Goal: Task Accomplishment & Management: Manage account settings

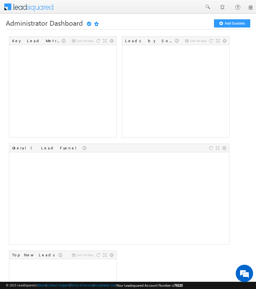
click at [250, 8] on link at bounding box center [250, 7] width 5 height 5
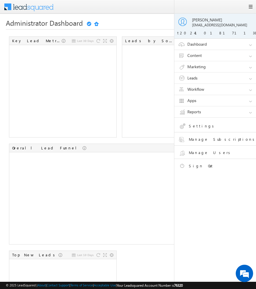
click at [206, 78] on link "Leads" at bounding box center [217, 78] width 87 height 11
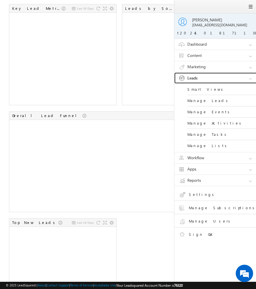
scroll to position [38, 0]
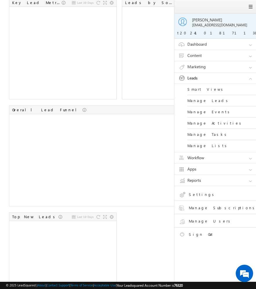
click at [194, 192] on link "Settings" at bounding box center [220, 196] width 82 height 10
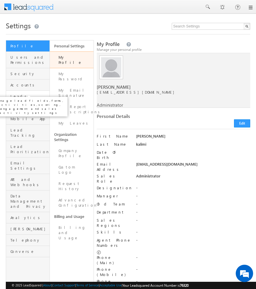
click at [26, 94] on span "Leads" at bounding box center [29, 96] width 38 height 5
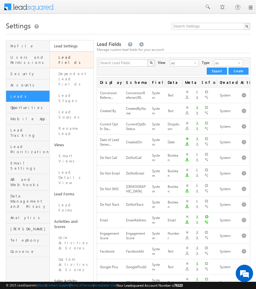
click at [74, 57] on link "Lead Fields" at bounding box center [72, 60] width 44 height 17
click at [180, 66] on span "All" at bounding box center [182, 63] width 24 height 6
click at [229, 166] on link "Edit" at bounding box center [233, 164] width 35 height 7
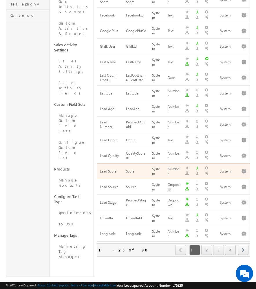
scroll to position [248, 0]
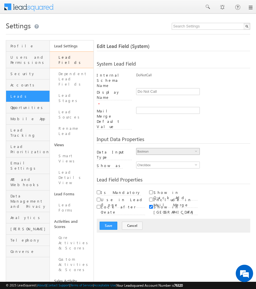
click at [182, 148] on span "Boolean" at bounding box center [165, 151] width 58 height 6
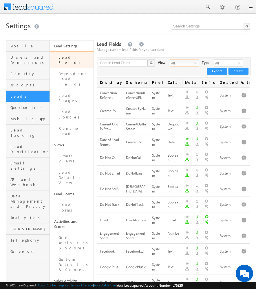
click at [194, 62] on span "select" at bounding box center [196, 62] width 5 height 3
click at [174, 80] on li "Custom Fields" at bounding box center [179, 82] width 28 height 6
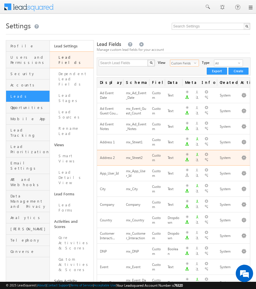
scroll to position [254, 0]
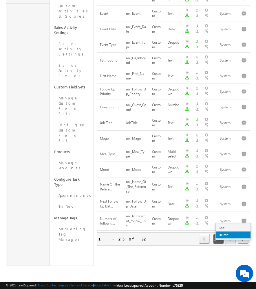
click at [230, 236] on link "Delete" at bounding box center [233, 235] width 35 height 7
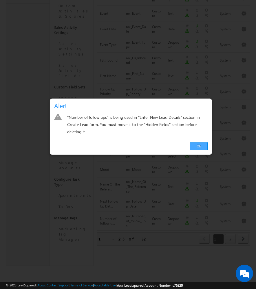
click at [200, 145] on link "Ok" at bounding box center [199, 146] width 18 height 8
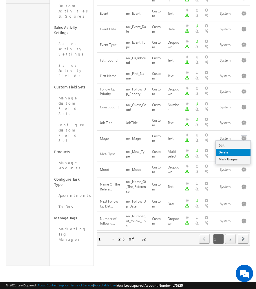
click at [234, 152] on link "Delete" at bounding box center [233, 152] width 35 height 7
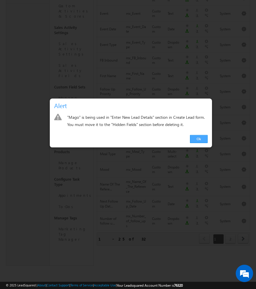
click at [201, 138] on link "Ok" at bounding box center [199, 139] width 18 height 8
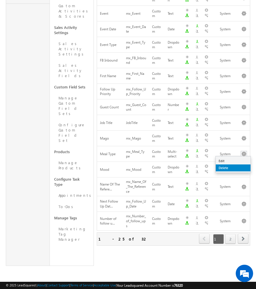
click at [231, 165] on link "Delete" at bounding box center [233, 168] width 35 height 7
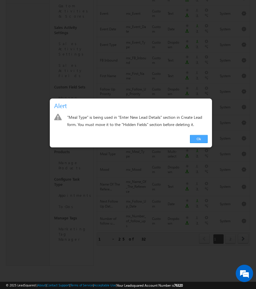
click at [201, 138] on link "Ok" at bounding box center [199, 139] width 18 height 8
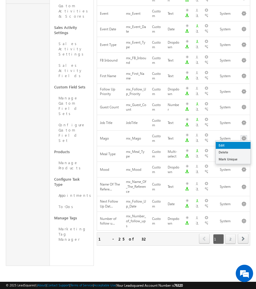
click at [232, 146] on link "Edit" at bounding box center [233, 145] width 35 height 7
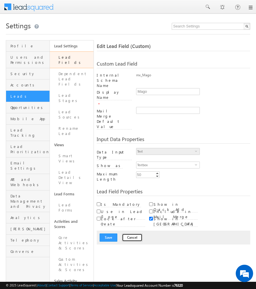
click at [126, 234] on button "Cancel" at bounding box center [132, 238] width 21 height 8
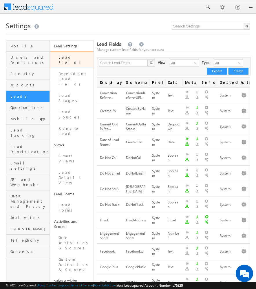
click at [131, 67] on div "Search Lead Fields X 80 results found View All select 3 Type All select 1 Creat…" at bounding box center [174, 67] width 154 height 18
click at [134, 65] on input "text" at bounding box center [123, 63] width 49 height 7
type input "mago"
click at [147, 60] on button "button" at bounding box center [151, 63] width 8 height 7
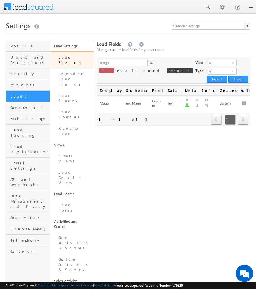
click at [174, 138] on div "Lead Fields Manage custom lead fields for your account mago X 1 results found m…" at bounding box center [173, 269] width 153 height 459
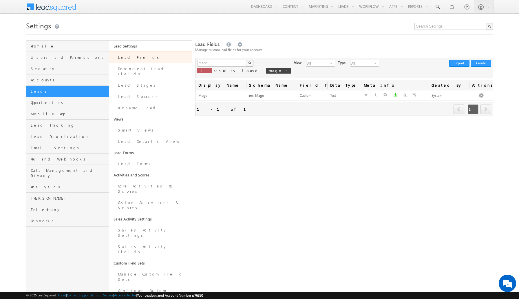
click at [255, 156] on div "Lead Fields Manage custom lead fields for your account mago X 1 results found m…" at bounding box center [344, 209] width 298 height 339
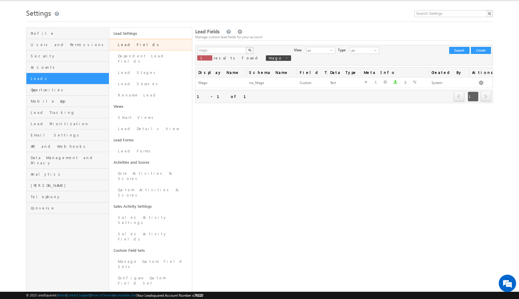
scroll to position [15, 0]
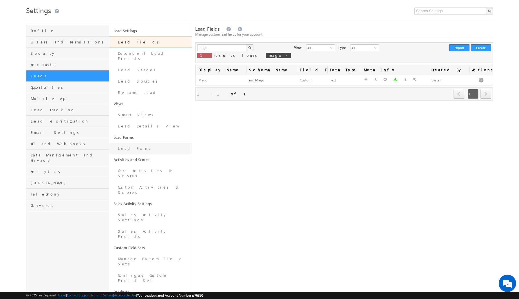
click at [149, 144] on link "Lead Forms" at bounding box center [150, 148] width 83 height 11
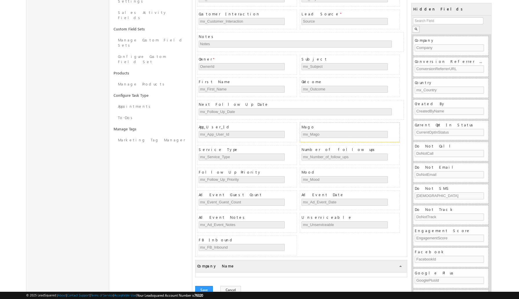
scroll to position [252, 0]
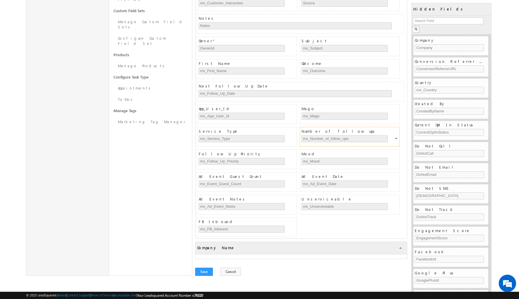
click at [396, 138] on div at bounding box center [396, 139] width 3 height 5
click at [385, 143] on link "Edit" at bounding box center [385, 144] width 31 height 7
click at [398, 139] on div at bounding box center [396, 139] width 3 height 5
click at [482, 149] on div "Do Not Call DoNotCall" at bounding box center [450, 151] width 73 height 19
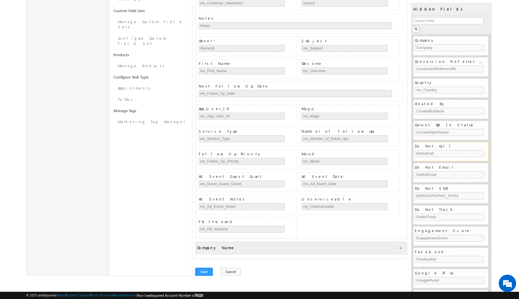
click at [484, 147] on span "Do Not Call" at bounding box center [450, 145] width 73 height 5
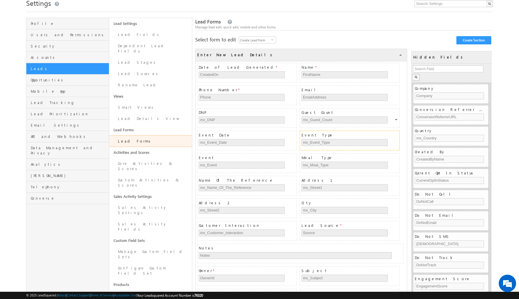
scroll to position [23, 0]
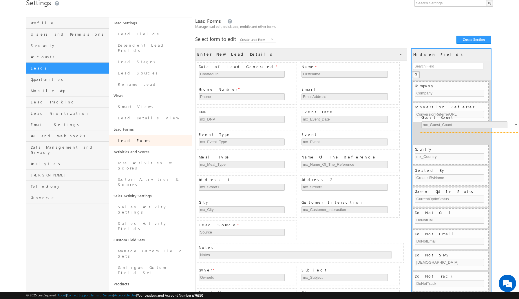
drag, startPoint x: 331, startPoint y: 113, endPoint x: 453, endPoint y: 117, distance: 122.2
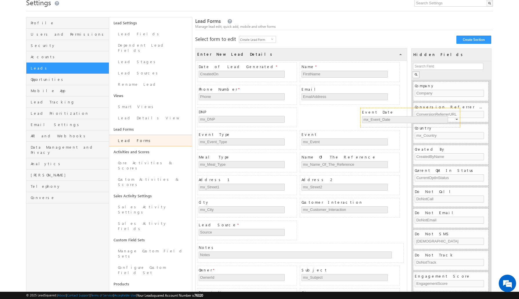
drag, startPoint x: 323, startPoint y: 112, endPoint x: 447, endPoint y: 113, distance: 123.9
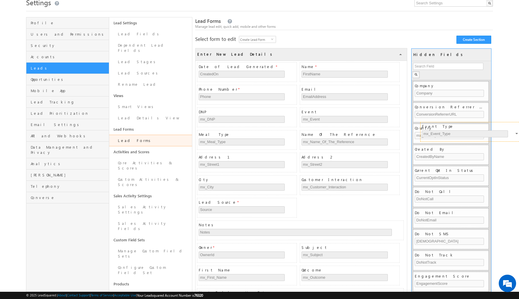
drag, startPoint x: 328, startPoint y: 111, endPoint x: 448, endPoint y: 124, distance: 121.5
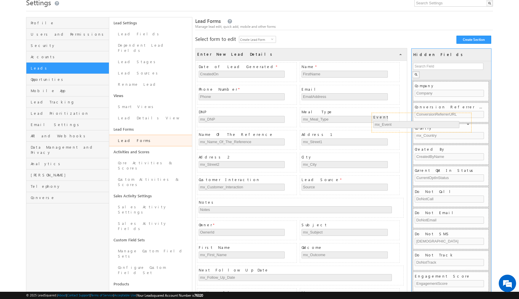
drag, startPoint x: 350, startPoint y: 111, endPoint x: 471, endPoint y: 120, distance: 121.3
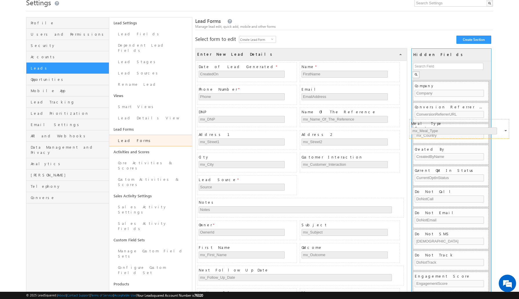
drag, startPoint x: 326, startPoint y: 111, endPoint x: 436, endPoint y: 122, distance: 110.0
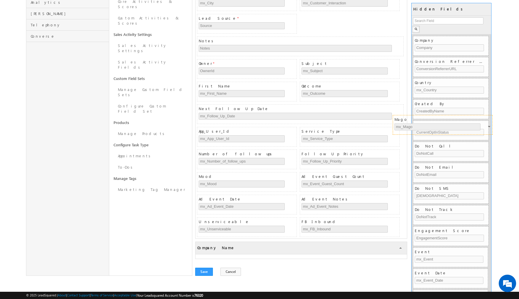
scroll to position [184, 0]
drag, startPoint x: 347, startPoint y: 106, endPoint x: 442, endPoint y: 115, distance: 95.9
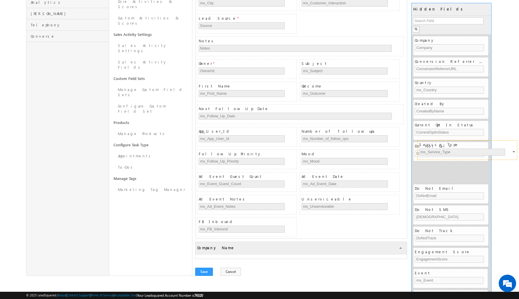
drag, startPoint x: 349, startPoint y: 129, endPoint x: 466, endPoint y: 142, distance: 118.5
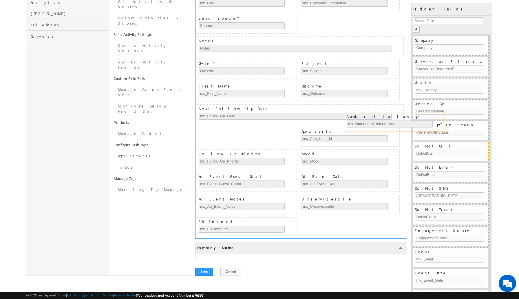
scroll to position [162, 0]
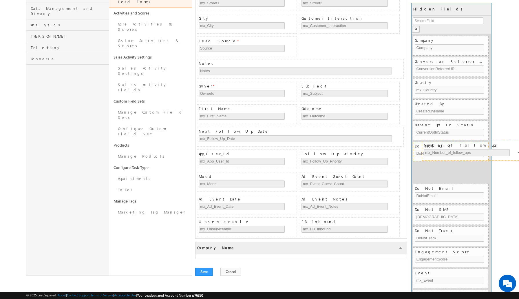
drag, startPoint x: 363, startPoint y: 132, endPoint x: 485, endPoint y: 145, distance: 122.8
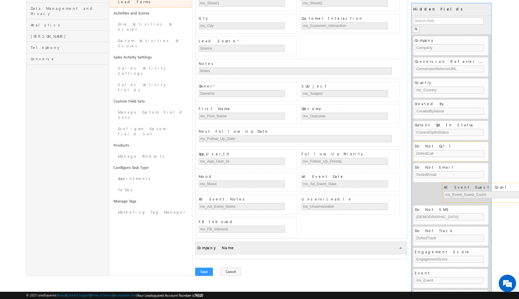
drag, startPoint x: 326, startPoint y: 176, endPoint x: 468, endPoint y: 186, distance: 142.4
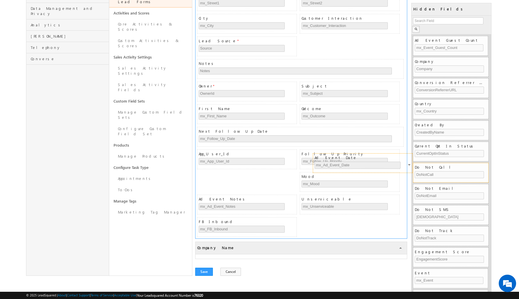
scroll to position [139, 0]
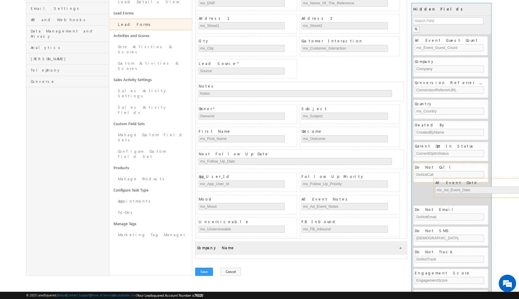
drag, startPoint x: 348, startPoint y: 176, endPoint x: 482, endPoint y: 182, distance: 133.8
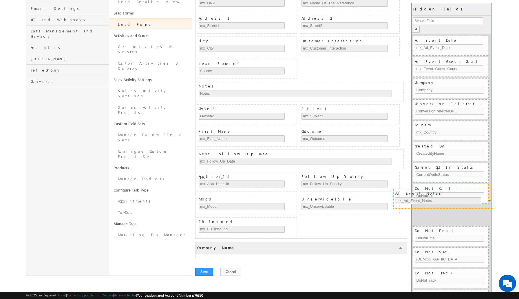
drag, startPoint x: 359, startPoint y: 199, endPoint x: 452, endPoint y: 193, distance: 93.7
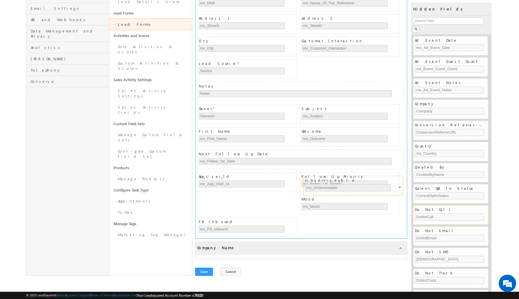
scroll to position [117, 0]
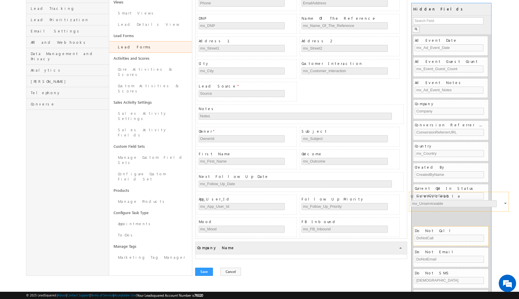
drag, startPoint x: 359, startPoint y: 200, endPoint x: 468, endPoint y: 196, distance: 109.1
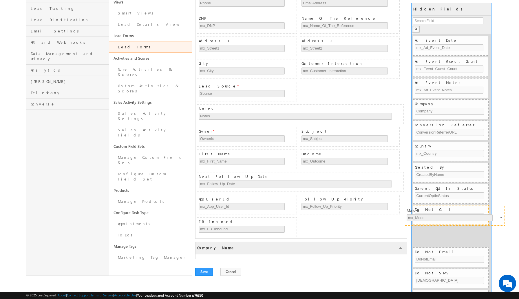
drag, startPoint x: 269, startPoint y: 222, endPoint x: 477, endPoint y: 210, distance: 208.4
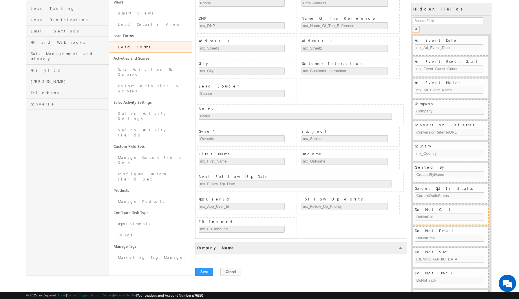
click at [424, 21] on input "text" at bounding box center [448, 20] width 70 height 7
type input "ad"
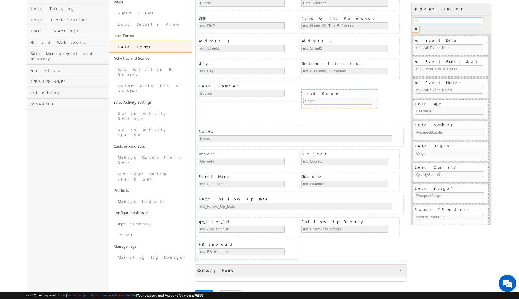
drag, startPoint x: 437, startPoint y: 187, endPoint x: 326, endPoint y: 92, distance: 146.2
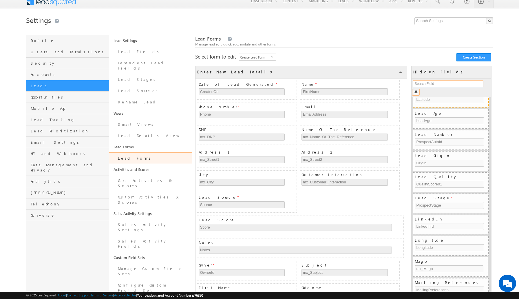
scroll to position [501, 0]
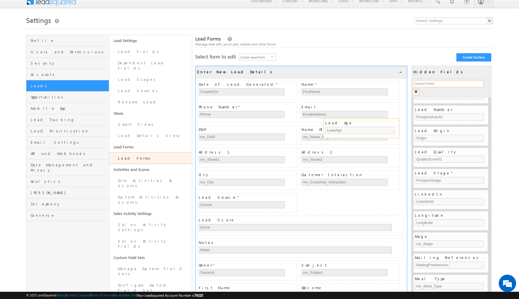
drag, startPoint x: 445, startPoint y: 108, endPoint x: 356, endPoint y: 121, distance: 90.4
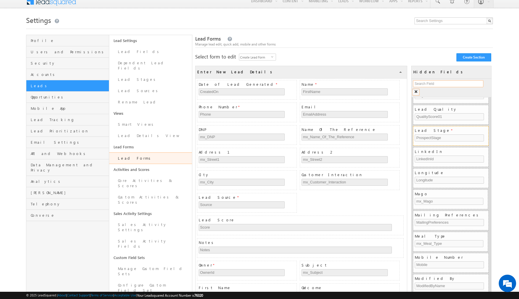
scroll to position [552, 0]
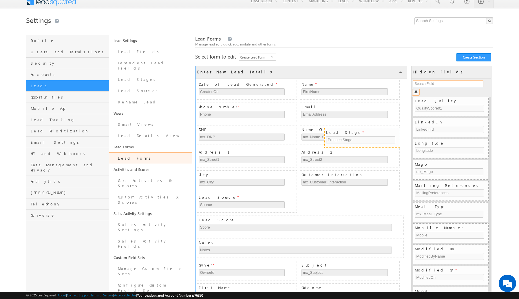
drag, startPoint x: 444, startPoint y: 123, endPoint x: 355, endPoint y: 133, distance: 89.1
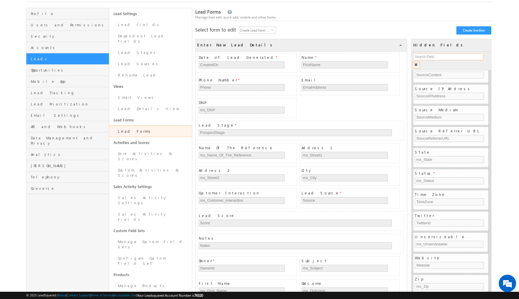
scroll to position [0, 0]
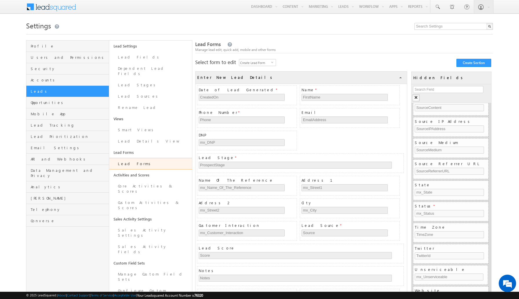
click at [358, 51] on div "Manage lead edit, quick add, mobile and other forms" at bounding box center [344, 49] width 298 height 5
click at [165, 139] on link "Lead Details View" at bounding box center [150, 140] width 83 height 11
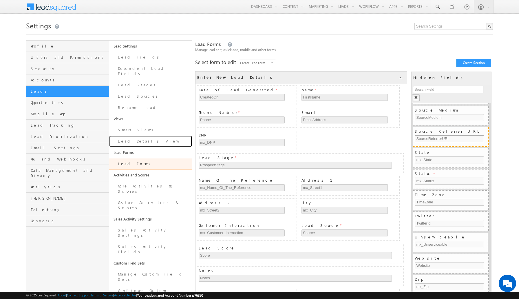
scroll to position [944, 0]
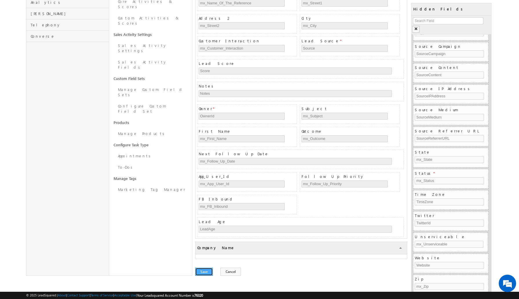
click at [206, 273] on button "Save" at bounding box center [204, 271] width 18 height 8
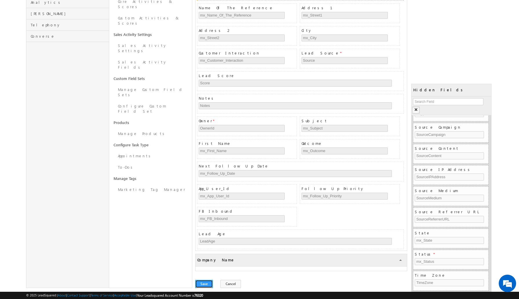
scroll to position [0, 0]
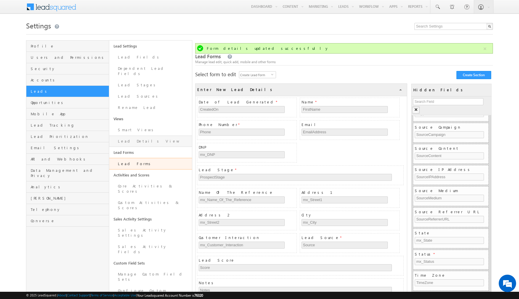
click at [142, 139] on link "Lead Details View" at bounding box center [150, 140] width 83 height 11
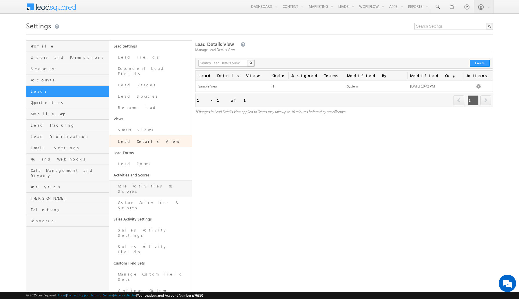
click at [134, 180] on link "Core Activities & Scores" at bounding box center [150, 188] width 83 height 16
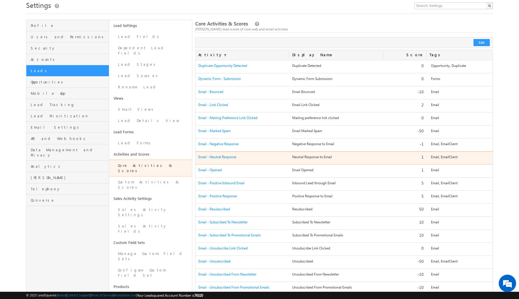
scroll to position [19, 0]
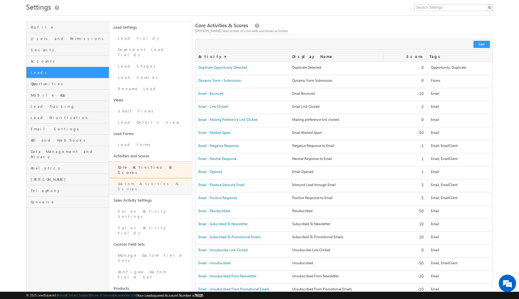
click at [154, 178] on link "Custom Activities & Scores" at bounding box center [150, 186] width 83 height 16
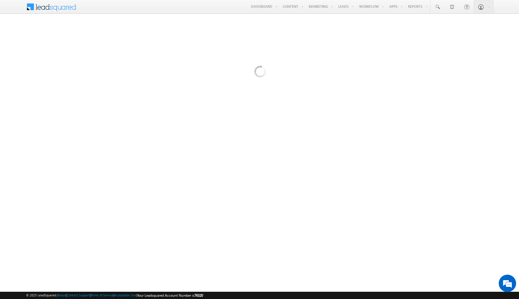
scroll to position [0, 0]
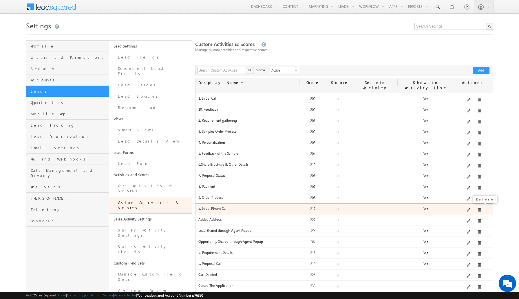
click at [478, 207] on span at bounding box center [479, 209] width 4 height 4
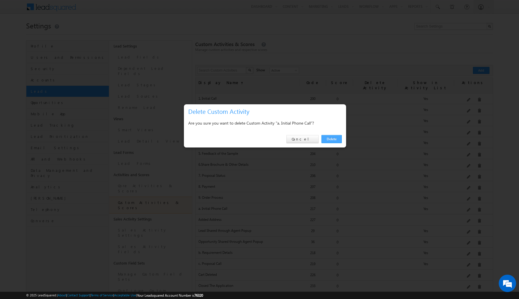
click at [330, 139] on link "Delete" at bounding box center [331, 139] width 20 height 8
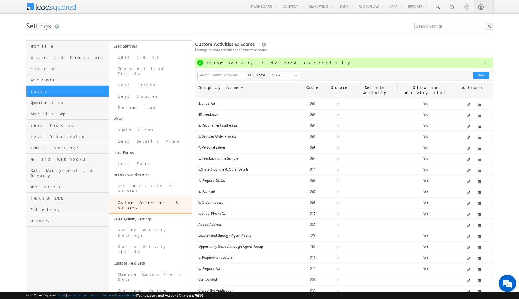
click at [477, 98] on div "Delete" at bounding box center [485, 94] width 24 height 7
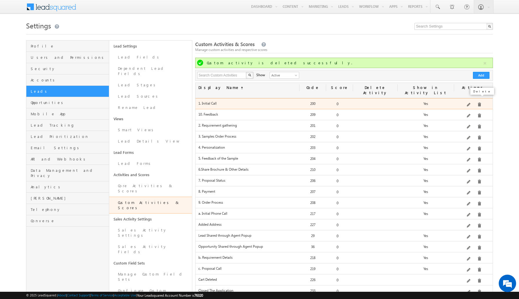
click at [477, 102] on span at bounding box center [479, 104] width 4 height 4
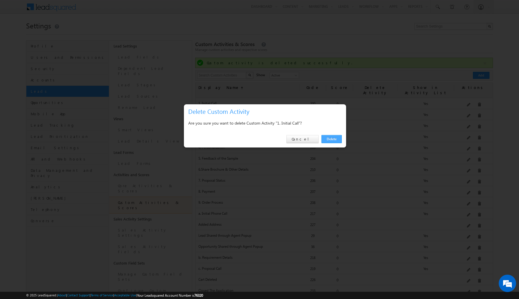
click at [331, 137] on link "Delete" at bounding box center [331, 139] width 20 height 8
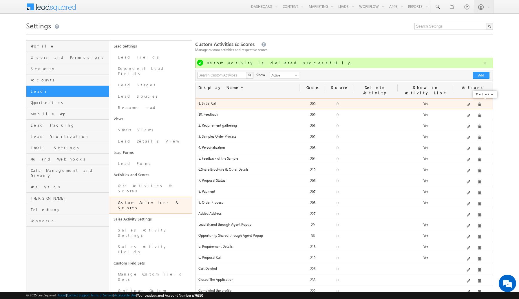
click at [477, 102] on span at bounding box center [479, 104] width 4 height 4
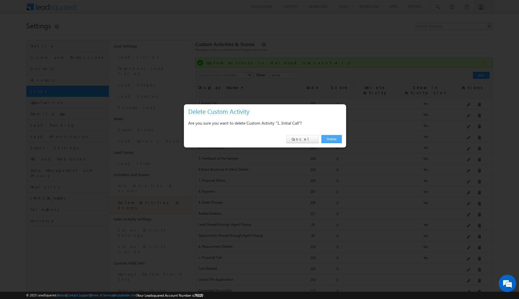
click at [335, 139] on link "Delete" at bounding box center [331, 139] width 20 height 8
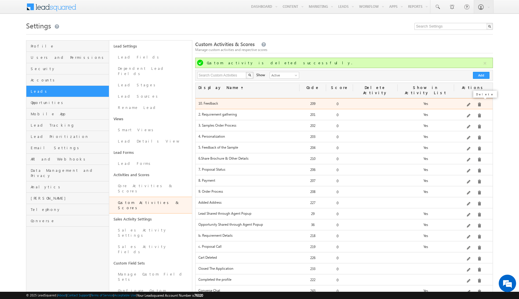
click at [478, 102] on span at bounding box center [479, 104] width 4 height 4
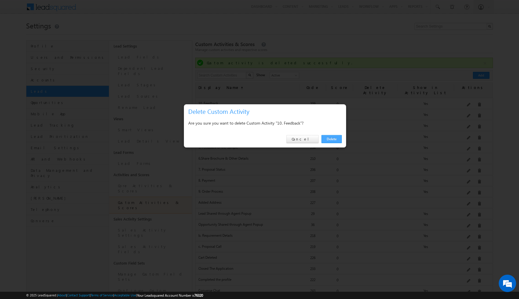
click at [334, 139] on link "Delete" at bounding box center [331, 139] width 20 height 8
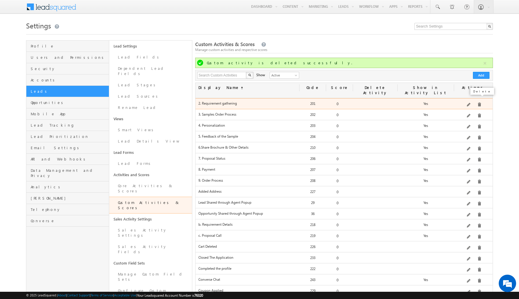
click at [477, 102] on span at bounding box center [479, 104] width 4 height 4
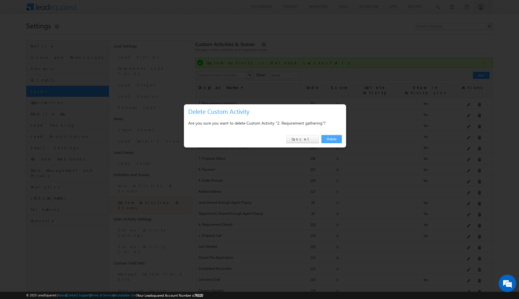
click at [335, 140] on link "Delete" at bounding box center [331, 139] width 20 height 8
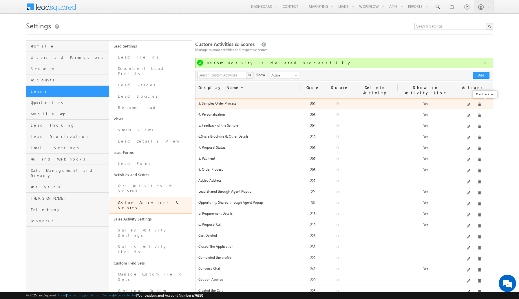
click at [477, 102] on span at bounding box center [479, 104] width 4 height 4
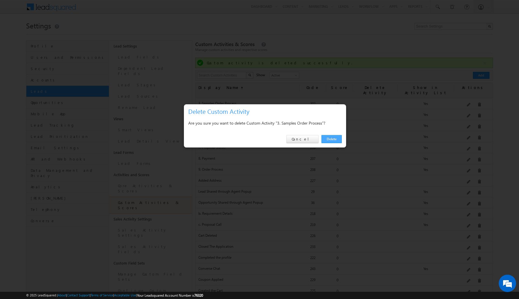
click at [337, 139] on link "Delete" at bounding box center [331, 139] width 20 height 8
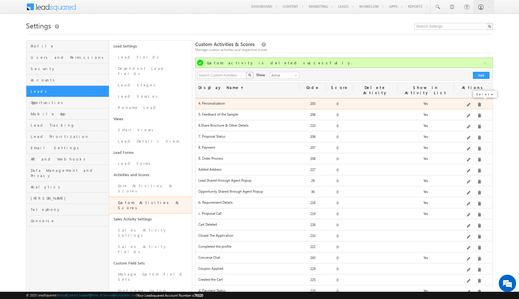
click at [477, 102] on span at bounding box center [479, 104] width 4 height 4
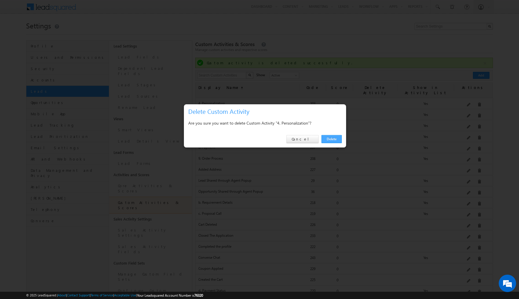
click at [335, 140] on link "Delete" at bounding box center [331, 139] width 20 height 8
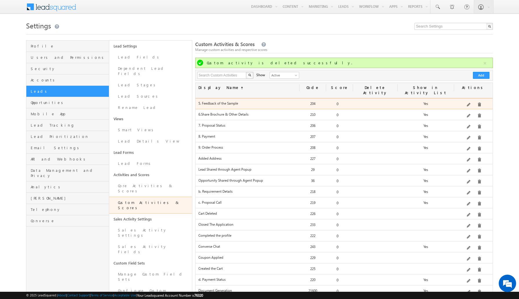
click at [477, 98] on div "Delete" at bounding box center [484, 94] width 27 height 10
click at [477, 102] on span at bounding box center [479, 104] width 4 height 4
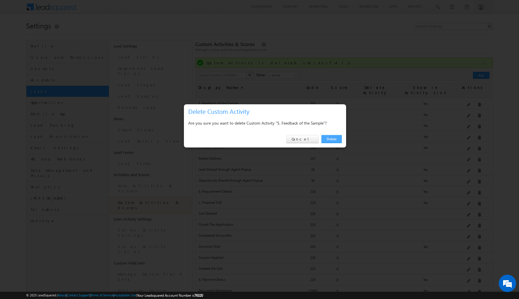
click at [335, 138] on link "Delete" at bounding box center [331, 139] width 20 height 8
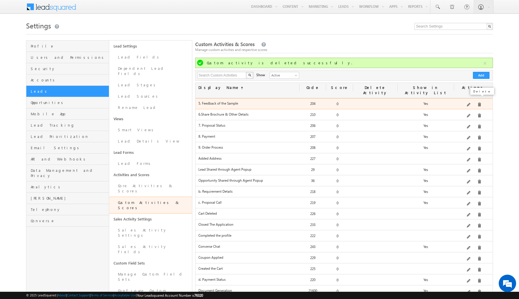
click at [477, 102] on span at bounding box center [479, 104] width 4 height 4
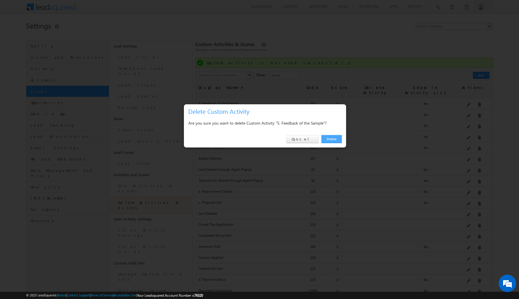
click at [331, 138] on link "Delete" at bounding box center [331, 139] width 20 height 8
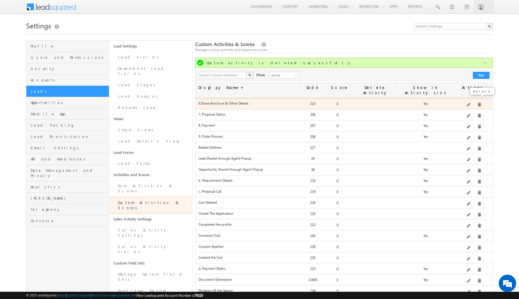
click at [477, 102] on span at bounding box center [479, 104] width 4 height 4
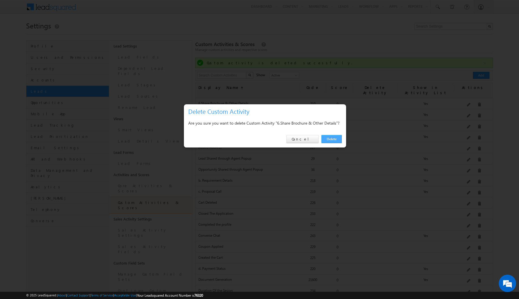
click at [338, 139] on link "Delete" at bounding box center [331, 139] width 20 height 8
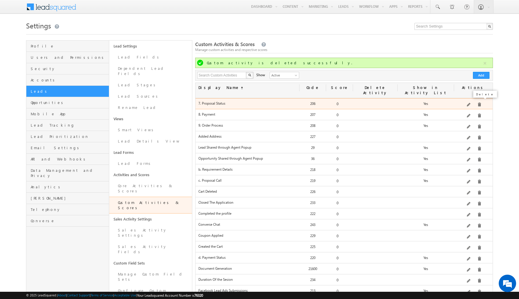
click at [477, 102] on span at bounding box center [479, 104] width 4 height 4
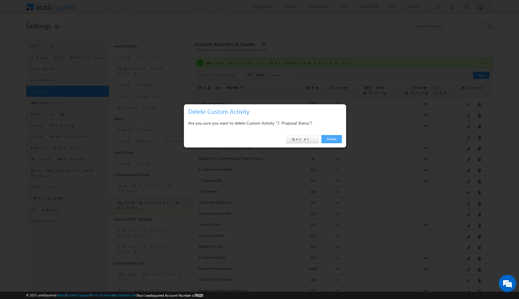
click at [331, 137] on link "Delete" at bounding box center [331, 139] width 20 height 8
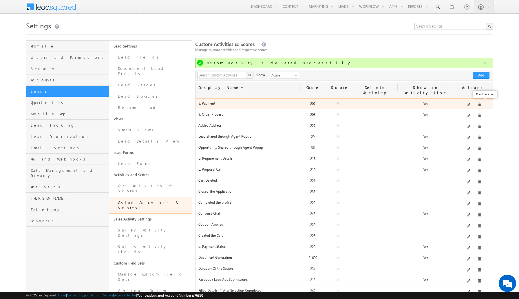
click at [477, 102] on span at bounding box center [479, 104] width 4 height 4
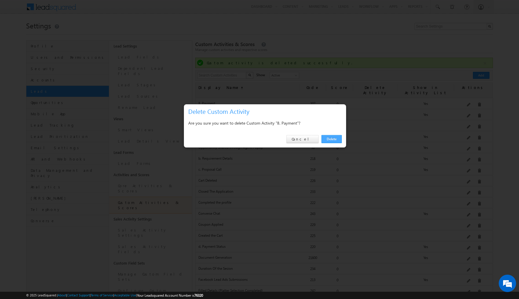
click at [331, 140] on link "Delete" at bounding box center [331, 139] width 20 height 8
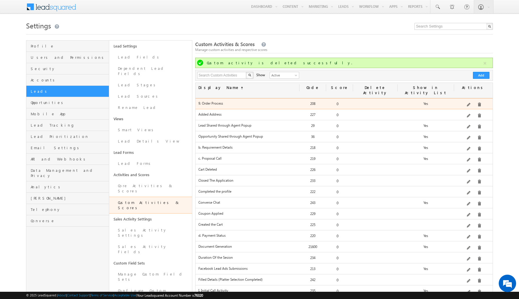
click at [477, 98] on div "Delete" at bounding box center [484, 94] width 27 height 10
click at [477, 102] on span at bounding box center [479, 104] width 4 height 4
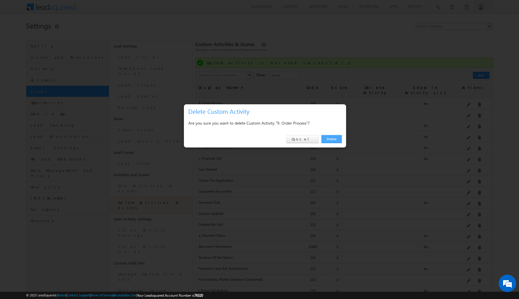
click at [333, 137] on link "Delete" at bounding box center [331, 139] width 20 height 8
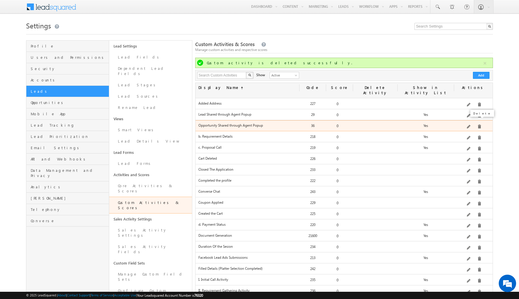
click at [479, 124] on span at bounding box center [479, 126] width 4 height 4
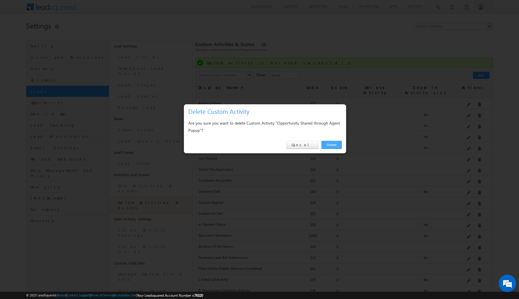
click at [326, 141] on link "Delete" at bounding box center [331, 145] width 20 height 8
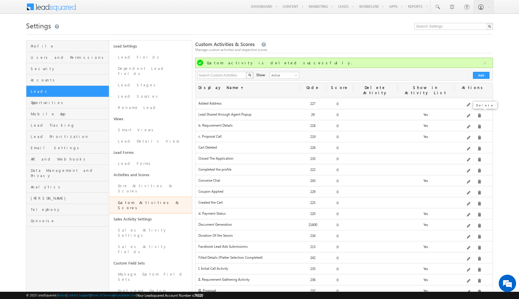
click at [477, 110] on div "Delete" at bounding box center [484, 105] width 27 height 10
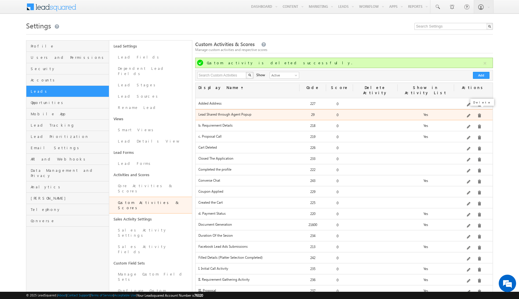
click at [477, 113] on span at bounding box center [479, 115] width 4 height 4
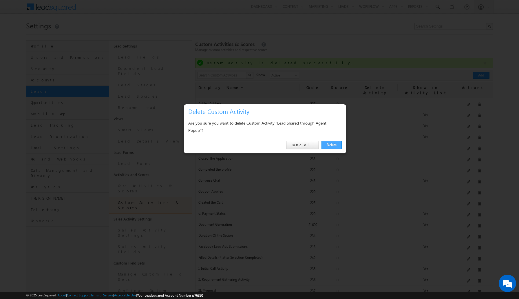
click at [337, 144] on link "Delete" at bounding box center [331, 145] width 20 height 8
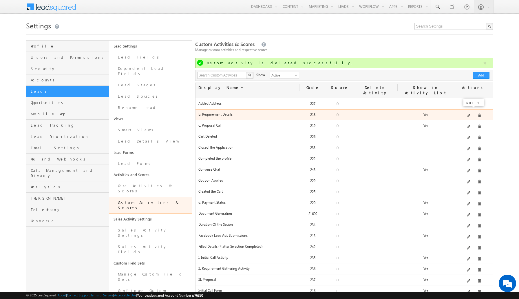
click at [470, 114] on span at bounding box center [468, 116] width 4 height 4
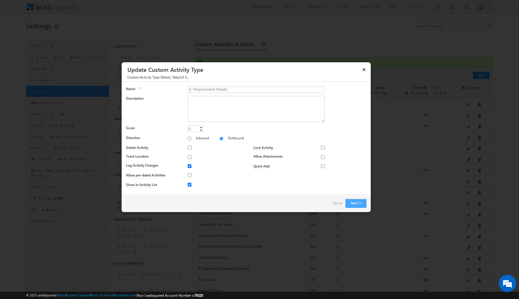
click at [354, 200] on button "Next" at bounding box center [355, 203] width 21 height 9
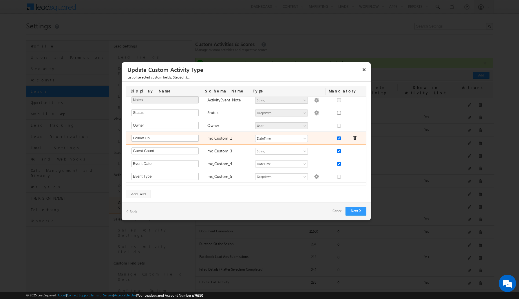
scroll to position [51, 0]
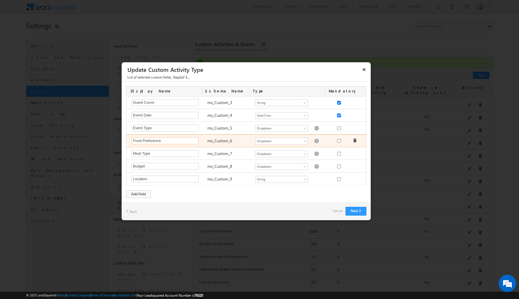
click at [190, 140] on input "Food Preference" at bounding box center [164, 140] width 67 height 7
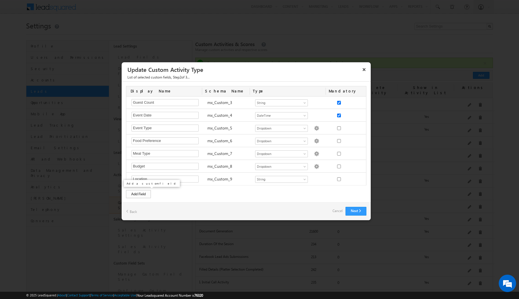
click at [138, 192] on div "Add Field" at bounding box center [138, 194] width 25 height 8
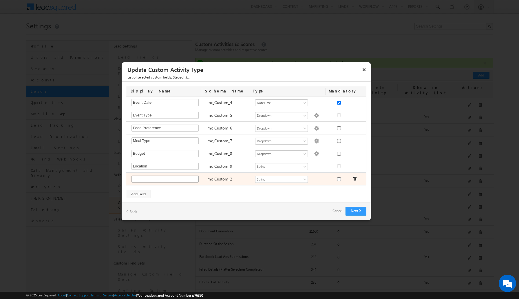
click at [187, 175] on input "text" at bounding box center [164, 178] width 67 height 7
click at [228, 175] on div "mx_Custom_2" at bounding box center [228, 179] width 48 height 8
click at [228, 178] on label "mx_Custom_2" at bounding box center [219, 178] width 25 height 5
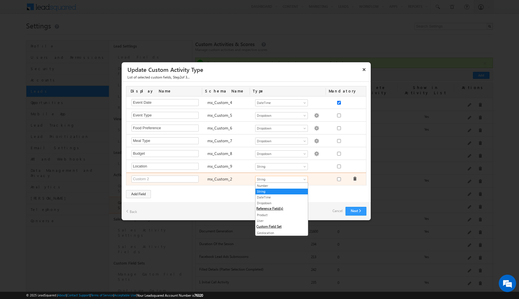
click at [260, 178] on span "String" at bounding box center [278, 179] width 47 height 5
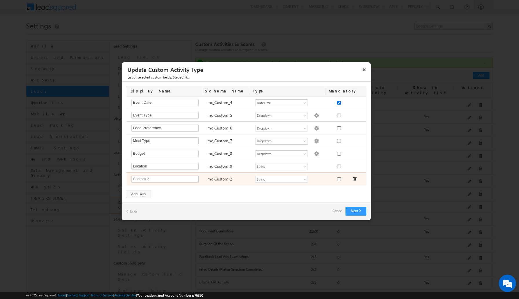
click at [242, 177] on div "mx_Custom_2" at bounding box center [228, 179] width 48 height 8
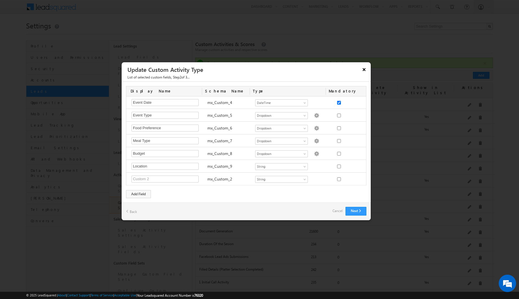
click at [364, 70] on button "×" at bounding box center [363, 69] width 9 height 10
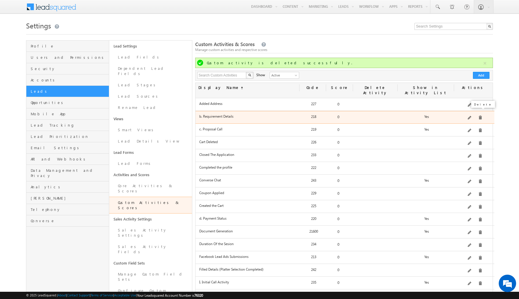
click at [479, 115] on span at bounding box center [480, 117] width 4 height 4
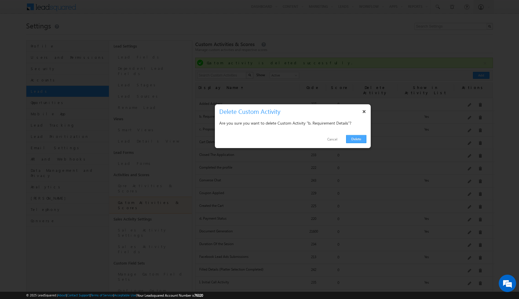
click at [362, 138] on link "Delete" at bounding box center [356, 139] width 20 height 8
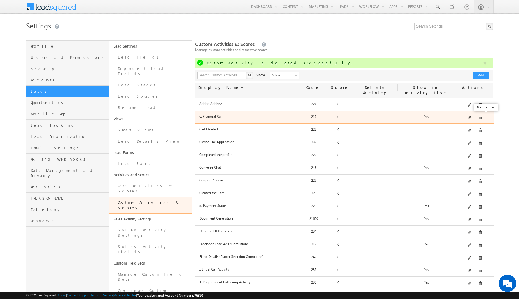
click at [479, 115] on span at bounding box center [480, 117] width 4 height 4
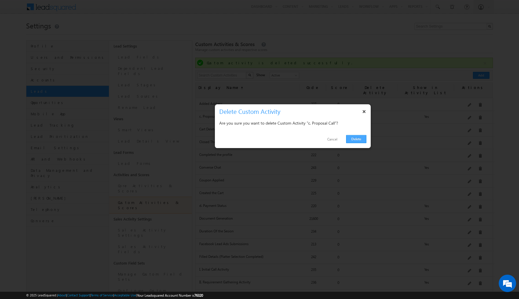
click at [363, 139] on link "Delete" at bounding box center [356, 139] width 20 height 8
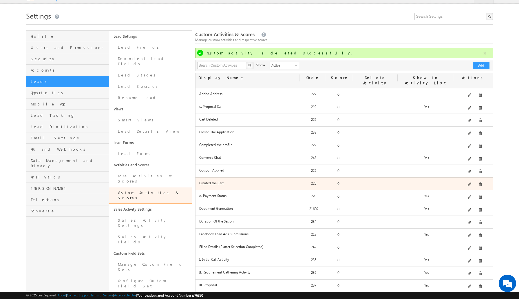
scroll to position [17, 0]
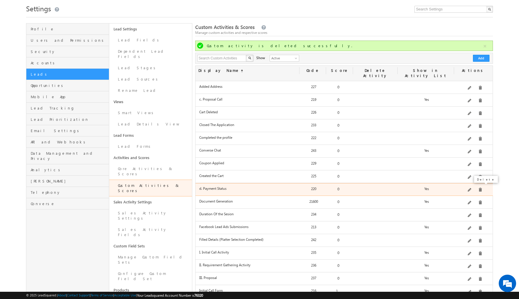
click at [478, 187] on span at bounding box center [480, 189] width 4 height 4
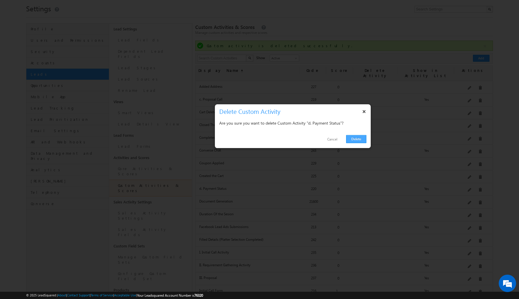
click at [355, 140] on link "Delete" at bounding box center [356, 139] width 20 height 8
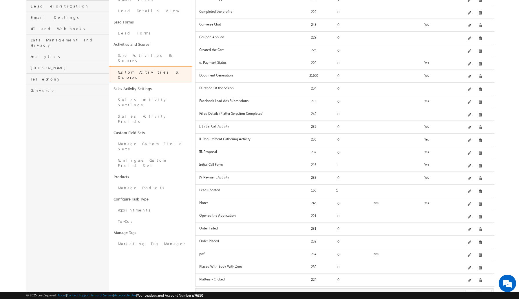
scroll to position [135, 0]
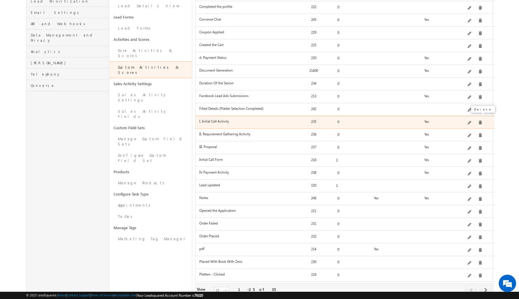
click at [478, 120] on span at bounding box center [480, 122] width 4 height 4
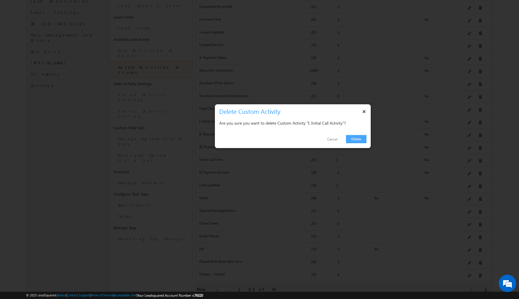
click at [355, 140] on link "Delete" at bounding box center [356, 139] width 20 height 8
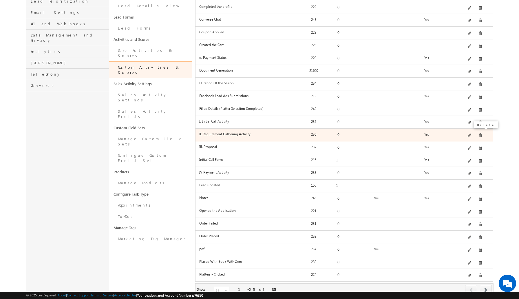
click at [478, 133] on span at bounding box center [480, 135] width 4 height 4
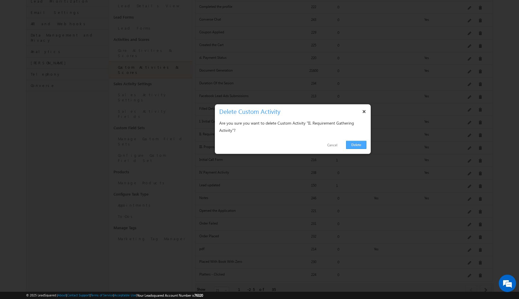
click at [358, 144] on link "Delete" at bounding box center [356, 145] width 20 height 8
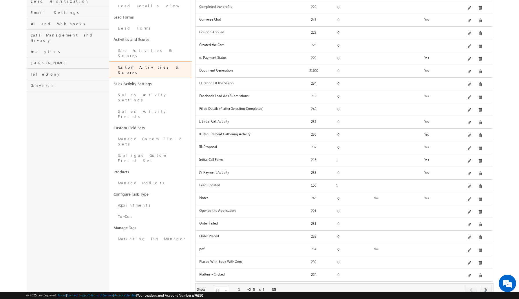
click at [479, 142] on div "Delete" at bounding box center [485, 138] width 27 height 10
click at [479, 146] on span at bounding box center [480, 148] width 4 height 4
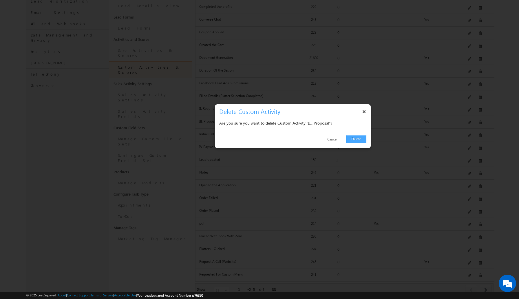
click at [357, 139] on link "Delete" at bounding box center [356, 139] width 20 height 8
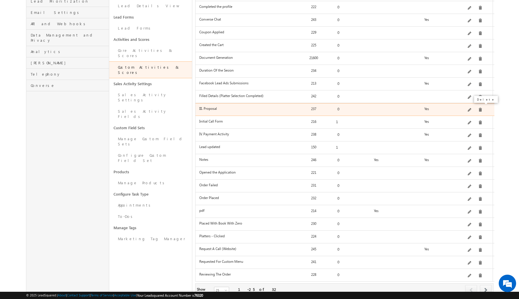
click at [479, 108] on span at bounding box center [480, 110] width 4 height 4
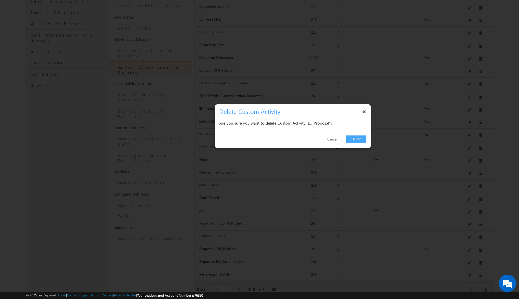
click at [361, 141] on link "Delete" at bounding box center [356, 139] width 20 height 8
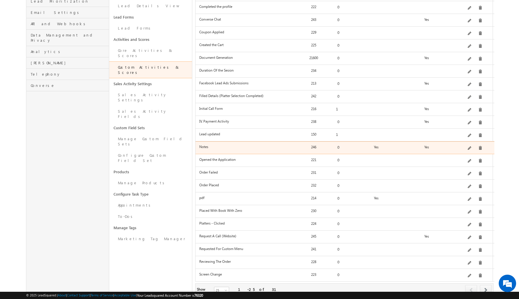
scroll to position [151, 0]
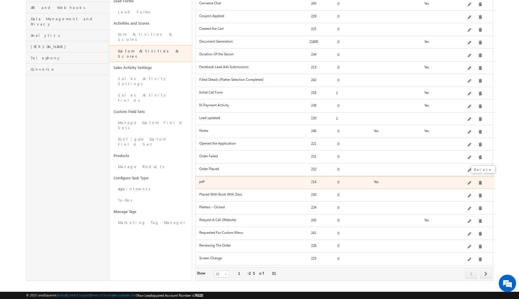
click at [478, 181] on span at bounding box center [480, 183] width 4 height 4
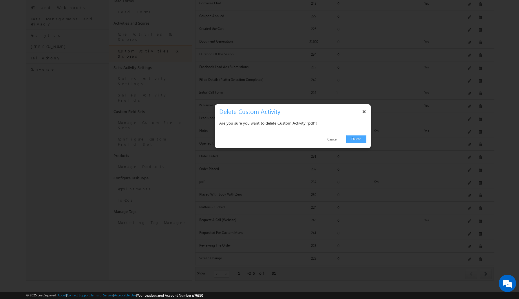
click at [358, 136] on link "Delete" at bounding box center [356, 139] width 20 height 8
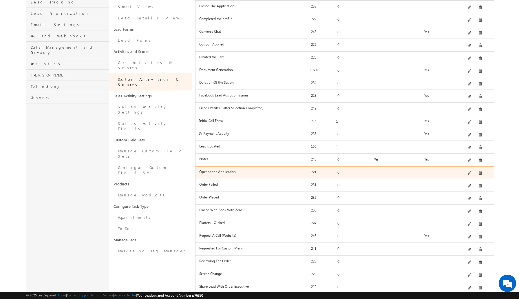
scroll to position [120, 0]
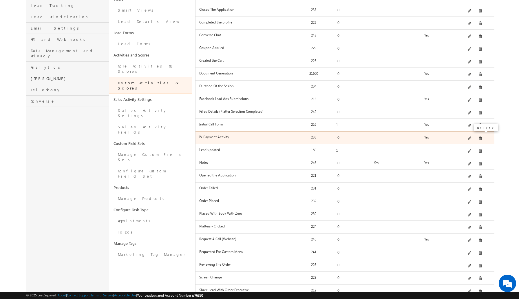
click at [478, 136] on span at bounding box center [480, 138] width 4 height 4
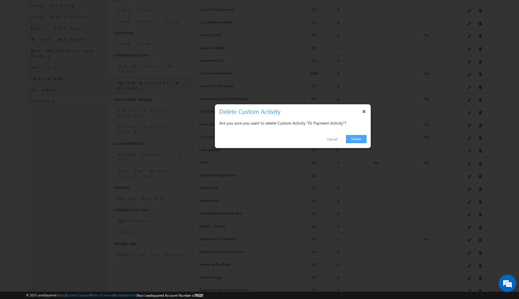
click at [356, 138] on link "Delete" at bounding box center [356, 139] width 20 height 8
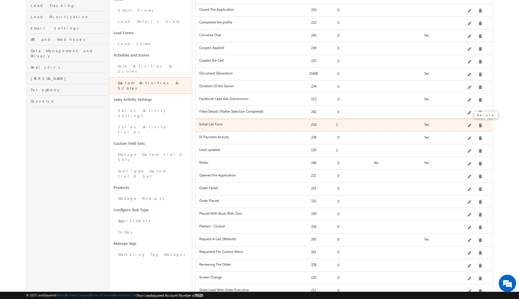
click at [478, 123] on span at bounding box center [480, 125] width 4 height 4
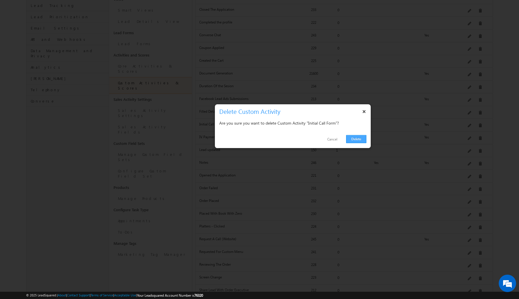
click at [356, 140] on link "Delete" at bounding box center [356, 139] width 20 height 8
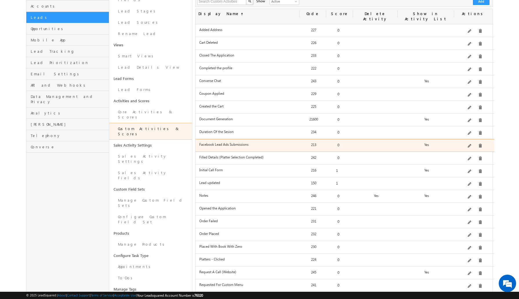
scroll to position [73, 0]
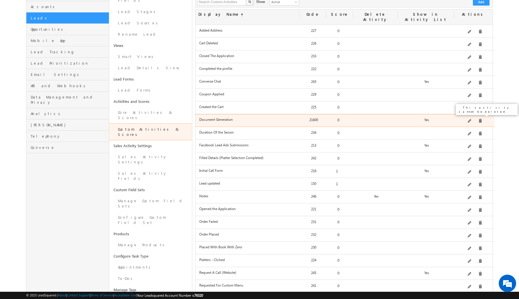
click at [478, 119] on span at bounding box center [480, 121] width 4 height 4
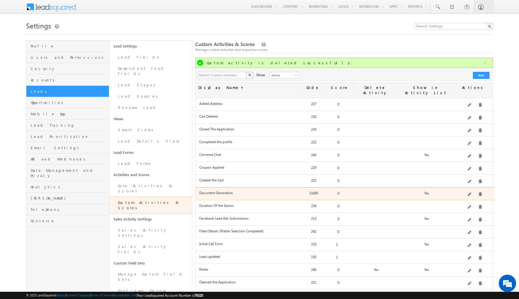
scroll to position [151, 0]
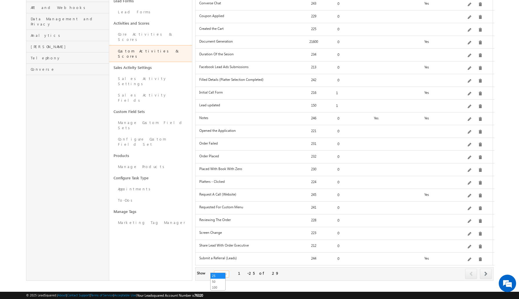
click at [224, 273] on span at bounding box center [226, 275] width 5 height 5
click at [218, 279] on link "50" at bounding box center [217, 281] width 15 height 5
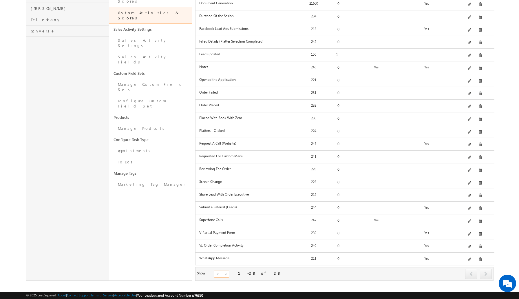
scroll to position [190, 0]
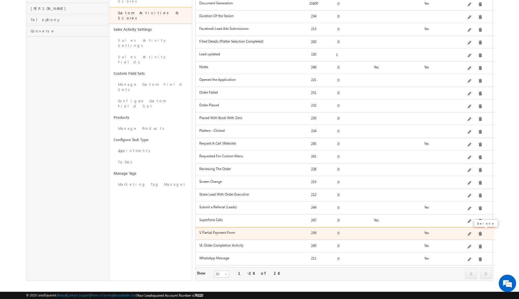
click at [479, 231] on span at bounding box center [480, 233] width 4 height 4
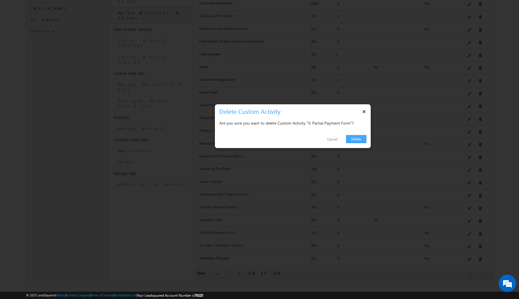
click at [350, 139] on link "Delete" at bounding box center [356, 139] width 20 height 8
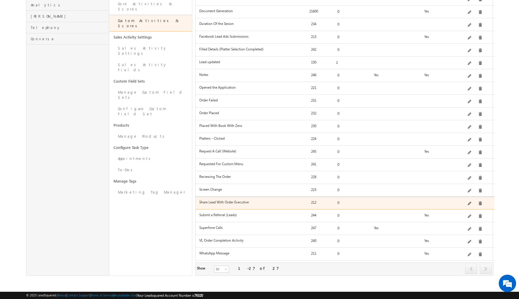
scroll to position [177, 0]
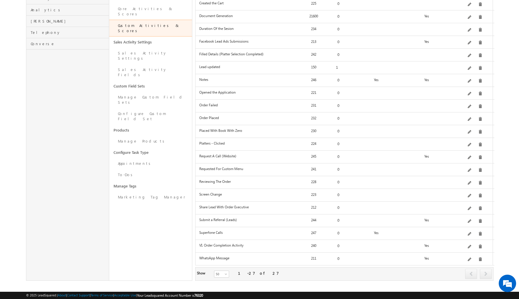
click at [478, 244] on span at bounding box center [480, 246] width 4 height 4
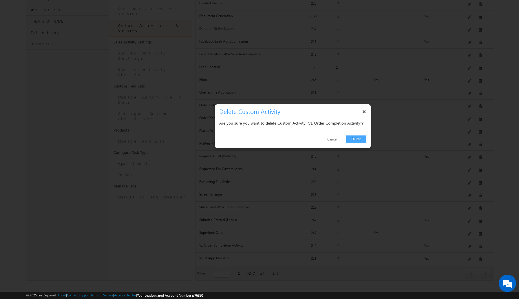
click at [360, 138] on link "Delete" at bounding box center [356, 139] width 20 height 8
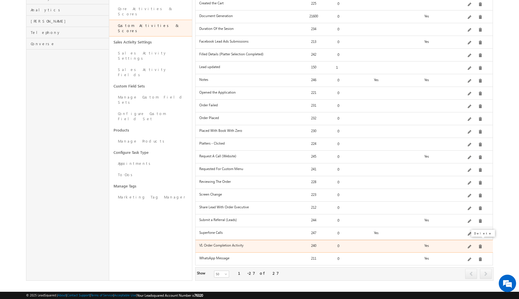
click at [479, 244] on span at bounding box center [480, 246] width 4 height 4
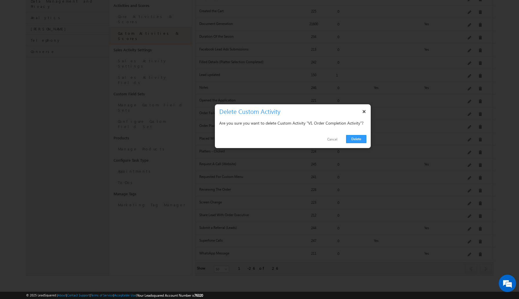
scroll to position [164, 0]
click at [362, 140] on link "Delete" at bounding box center [356, 139] width 20 height 8
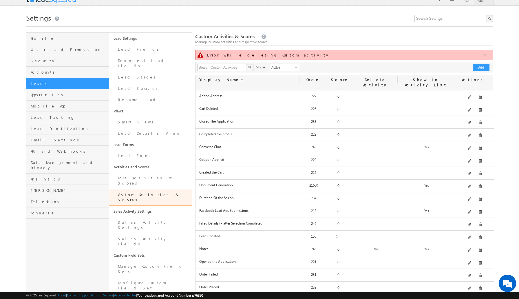
scroll to position [0, 0]
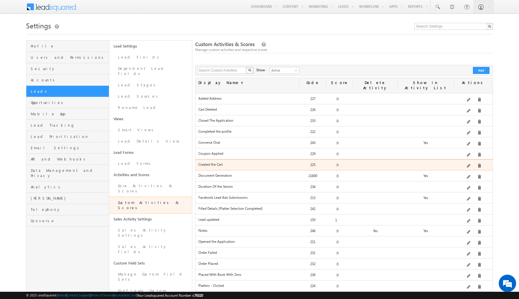
scroll to position [103, 0]
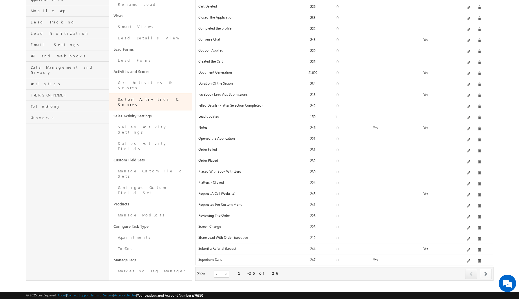
click at [488, 269] on link at bounding box center [485, 274] width 12 height 10
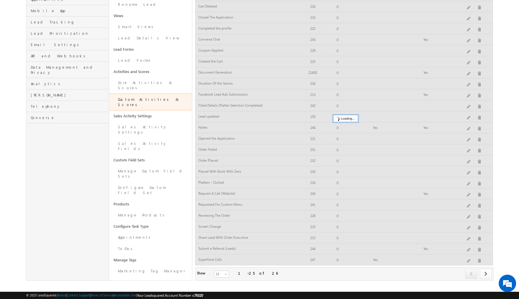
scroll to position [68, 0]
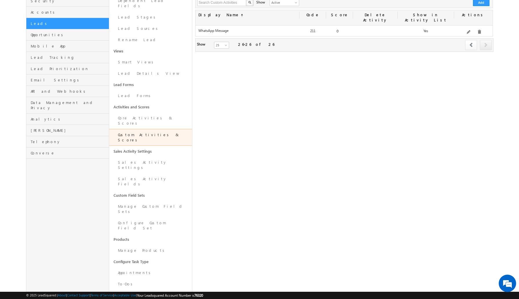
click at [470, 43] on span at bounding box center [470, 45] width 3 height 5
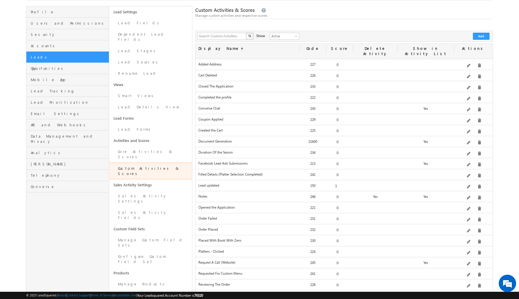
scroll to position [33, 0]
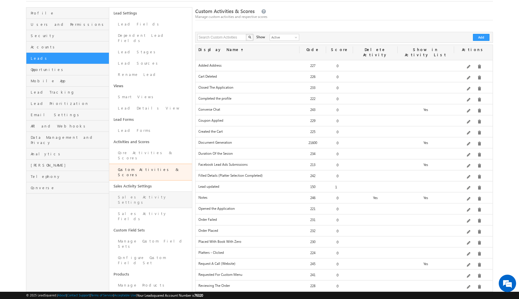
click at [155, 191] on link "Sales Activity Settings" at bounding box center [150, 199] width 83 height 16
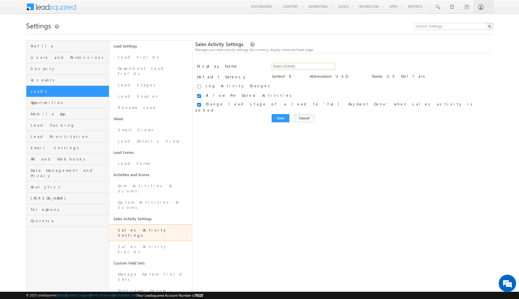
click at [284, 67] on input "Sales Activity" at bounding box center [303, 66] width 64 height 7
click at [132, 241] on link "Sales Activity Fields" at bounding box center [150, 249] width 83 height 16
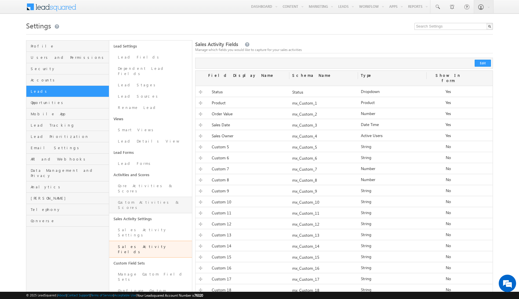
click at [153, 196] on link "Custom Activities & Scores" at bounding box center [150, 204] width 83 height 16
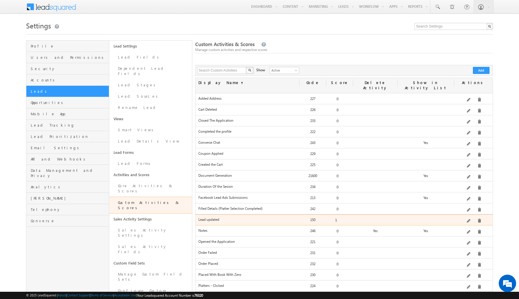
scroll to position [103, 0]
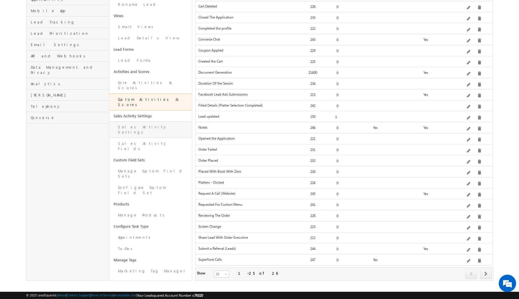
click at [171, 121] on link "Sales Activity Settings" at bounding box center [150, 129] width 83 height 16
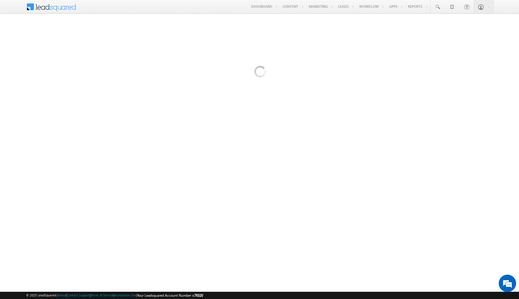
scroll to position [0, 0]
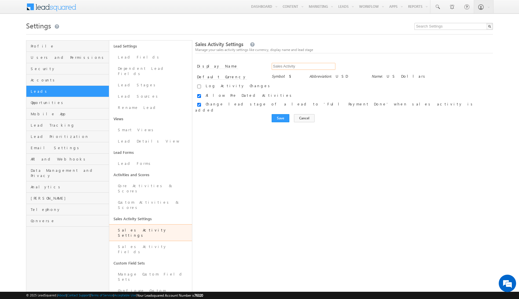
click at [300, 69] on input "Sales Activity" at bounding box center [303, 66] width 64 height 7
click at [153, 241] on link "Sales Activity Fields" at bounding box center [150, 249] width 83 height 16
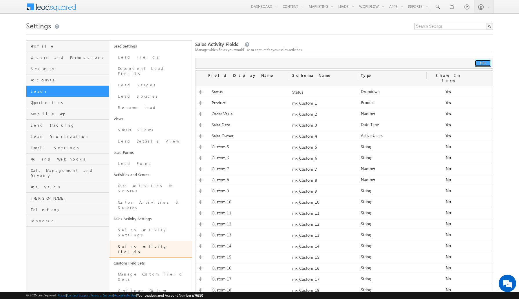
click at [484, 63] on button "Edit" at bounding box center [482, 63] width 16 height 7
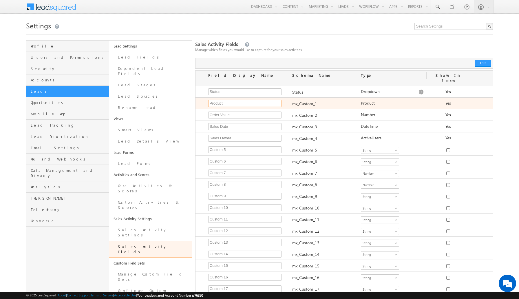
click at [257, 100] on input "Product" at bounding box center [244, 103] width 73 height 7
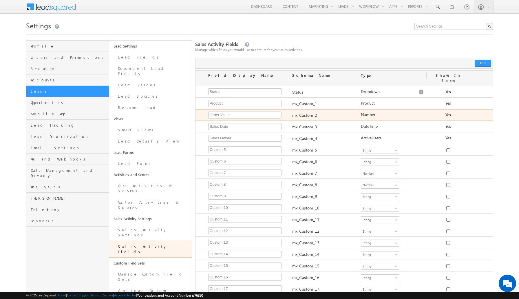
click at [244, 115] on div "Order Value Required Field" at bounding box center [242, 116] width 94 height 9
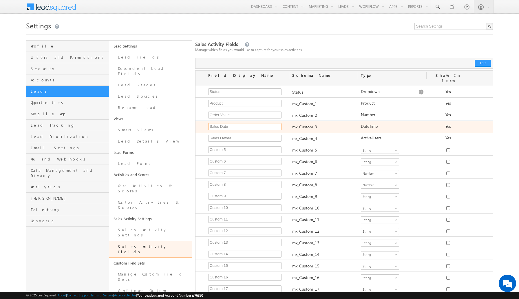
click at [238, 123] on input "Sales Date" at bounding box center [244, 126] width 73 height 7
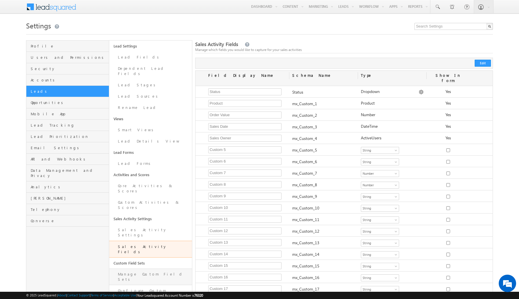
click at [147, 268] on link "Manage Custom Field Sets" at bounding box center [150, 276] width 83 height 16
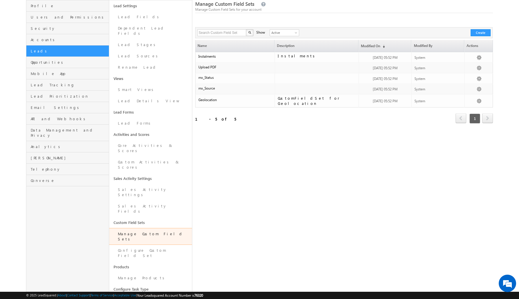
scroll to position [41, 0]
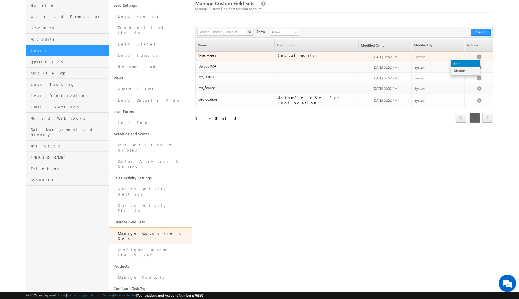
click at [465, 65] on link "Edit" at bounding box center [465, 63] width 29 height 7
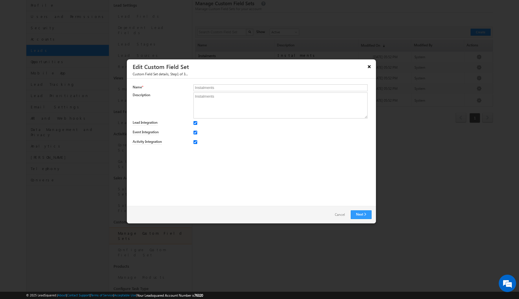
scroll to position [0, 0]
click at [364, 213] on link "Next" at bounding box center [360, 214] width 21 height 9
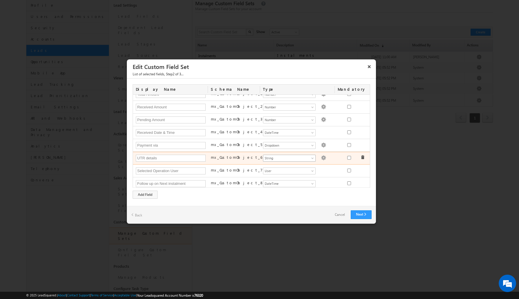
scroll to position [9, 0]
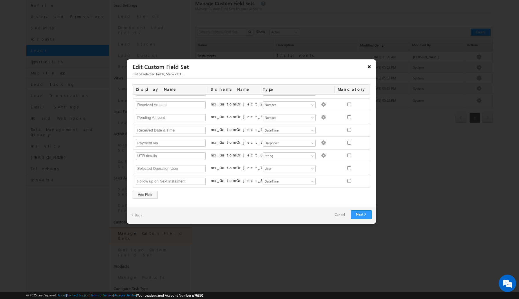
click at [367, 66] on button "×" at bounding box center [368, 66] width 9 height 10
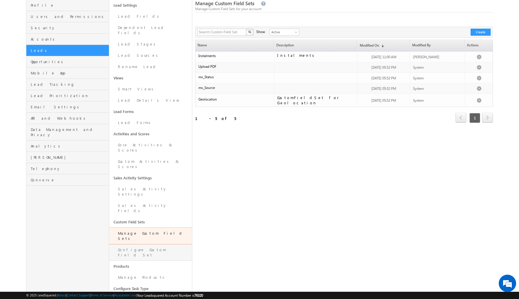
click at [138, 244] on link "Configure Custom Field Set" at bounding box center [150, 252] width 83 height 16
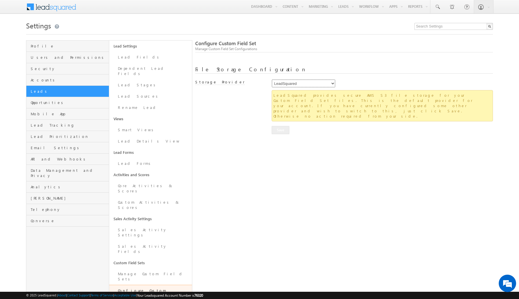
click at [316, 85] on select "LeadSquared AmazonS3 AlibabaCloudOSS" at bounding box center [303, 83] width 64 height 8
click at [149, 268] on link "Manage Custom Field Sets" at bounding box center [150, 276] width 83 height 16
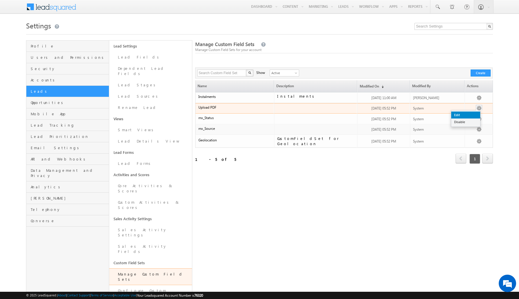
click at [462, 117] on link "Edit" at bounding box center [465, 114] width 29 height 7
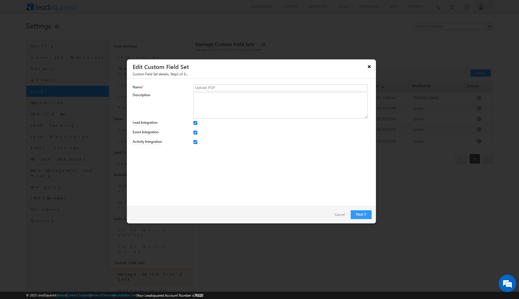
click at [369, 65] on button "×" at bounding box center [368, 66] width 9 height 10
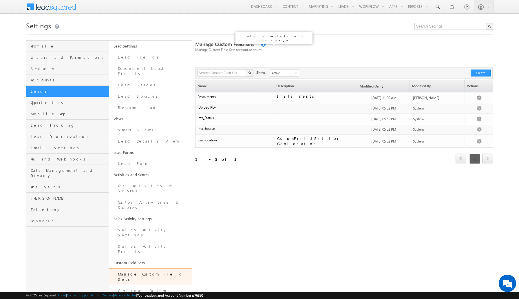
click at [260, 44] on link at bounding box center [262, 44] width 5 height 5
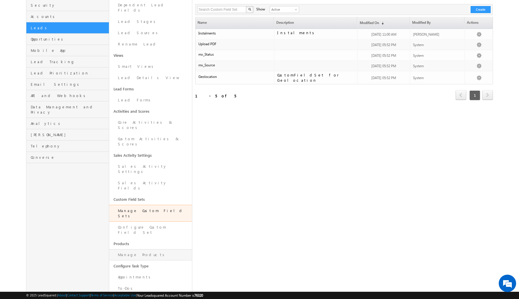
click at [150, 249] on link "Manage Products" at bounding box center [150, 254] width 83 height 11
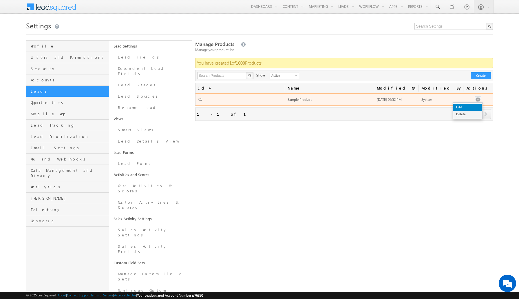
click at [468, 106] on link "Edit" at bounding box center [467, 107] width 29 height 7
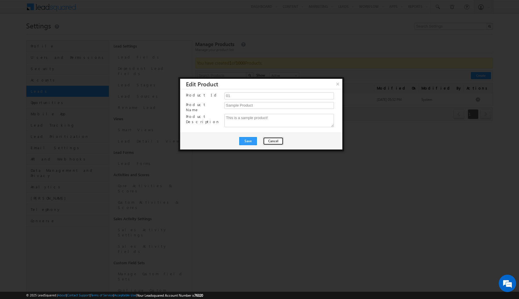
click at [277, 138] on button "Cancel" at bounding box center [273, 141] width 21 height 8
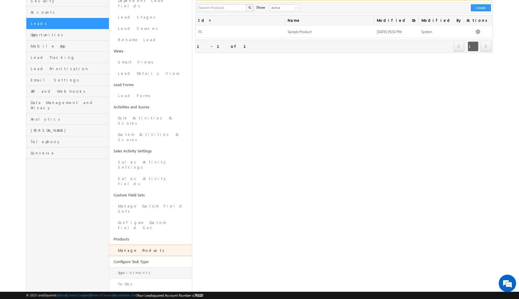
click at [143, 267] on link "Appointments" at bounding box center [150, 272] width 83 height 11
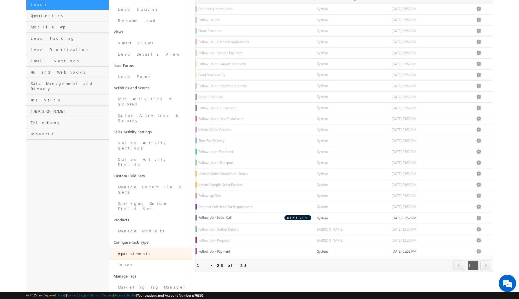
scroll to position [86, 0]
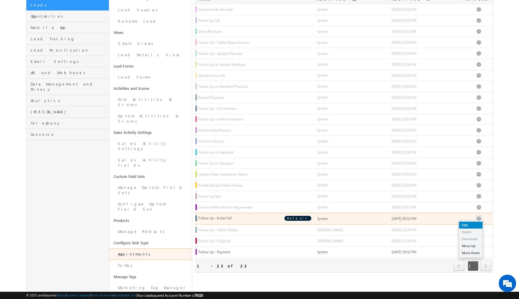
click at [473, 225] on link "Edit" at bounding box center [470, 224] width 23 height 7
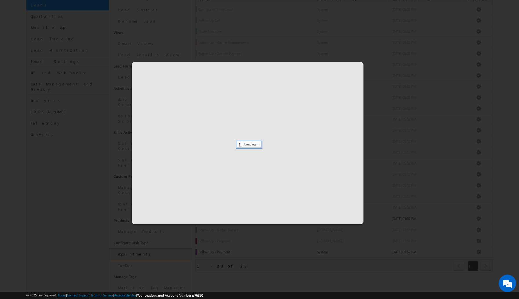
scroll to position [0, 0]
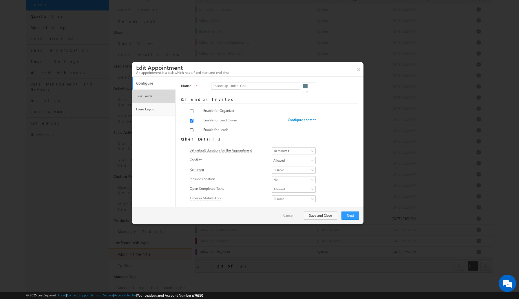
click at [148, 95] on link "Task Fields" at bounding box center [154, 96] width 38 height 10
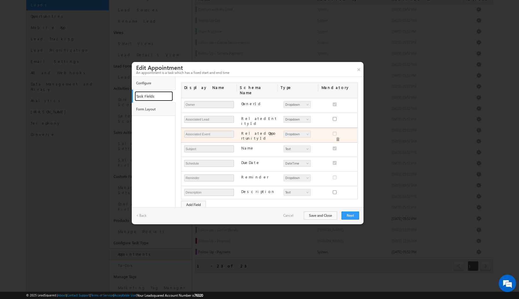
scroll to position [42, 0]
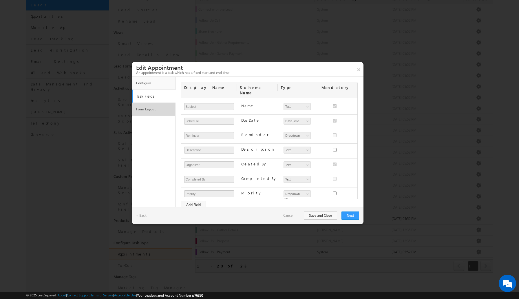
click at [159, 112] on link "Form Layout" at bounding box center [154, 109] width 38 height 10
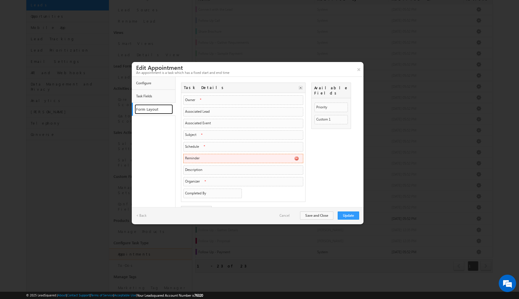
scroll to position [10, 0]
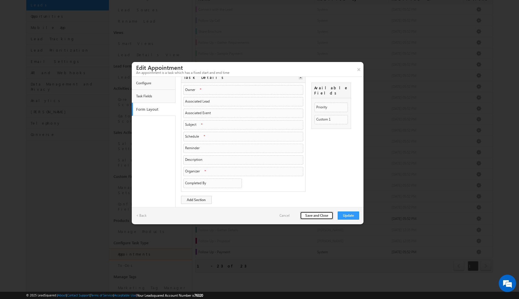
click at [313, 214] on button "Save and Close" at bounding box center [316, 215] width 33 height 8
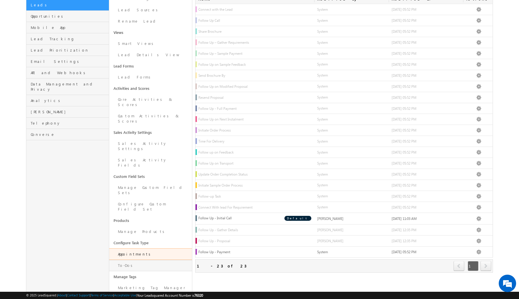
click at [135, 260] on link "To-Dos" at bounding box center [150, 265] width 83 height 11
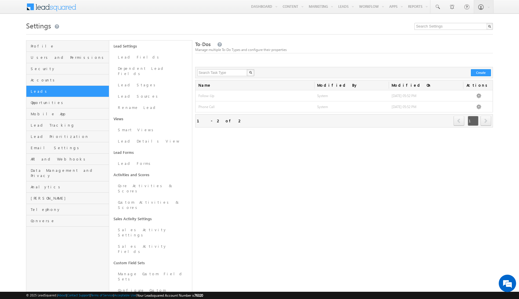
scroll to position [68, 0]
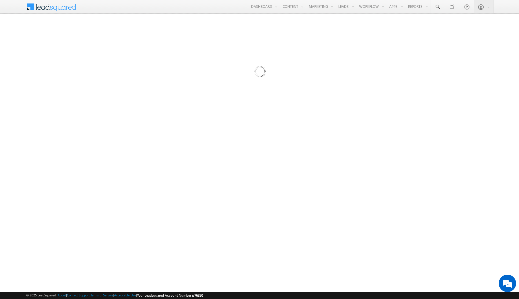
scroll to position [0, 0]
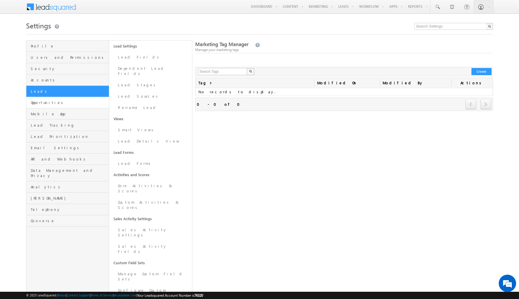
click at [80, 106] on link "Opportunities" at bounding box center [67, 102] width 82 height 11
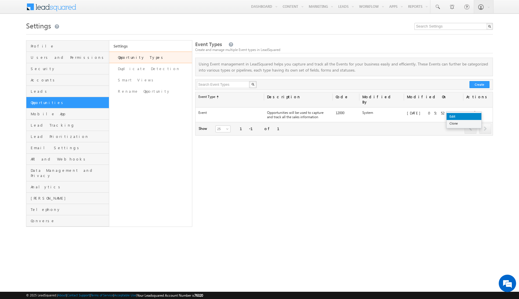
click at [464, 118] on link "Edit" at bounding box center [463, 116] width 35 height 7
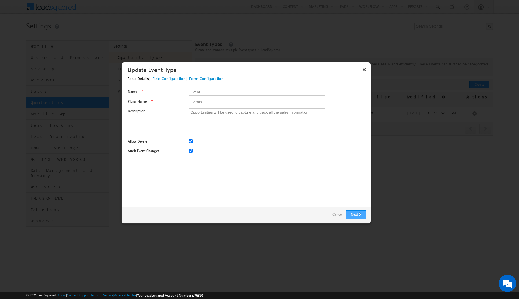
click at [354, 214] on button "Next" at bounding box center [355, 214] width 21 height 9
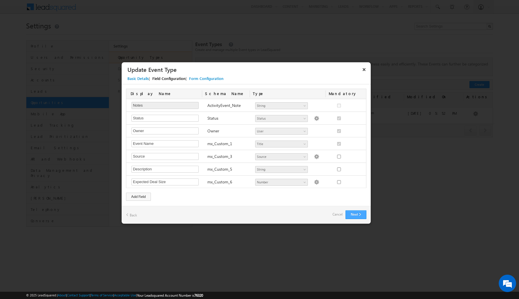
click at [348, 213] on button "Next" at bounding box center [355, 214] width 21 height 9
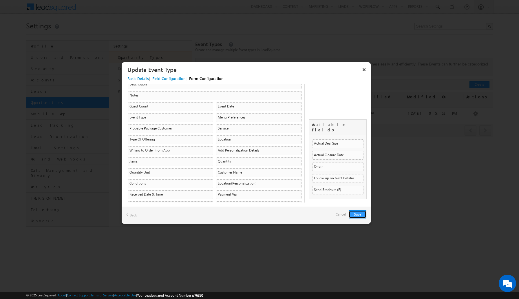
scroll to position [314, 0]
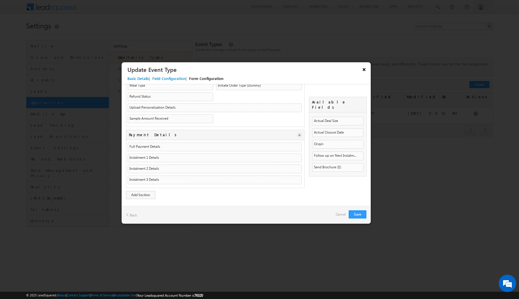
click at [362, 71] on button "×" at bounding box center [363, 69] width 9 height 10
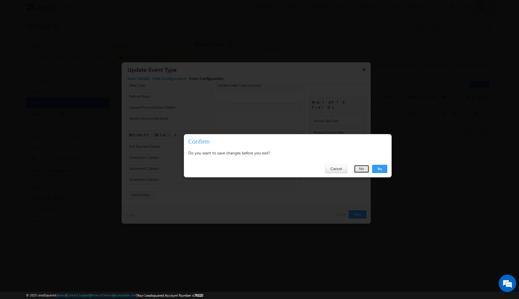
click at [361, 169] on button "No" at bounding box center [361, 169] width 15 height 8
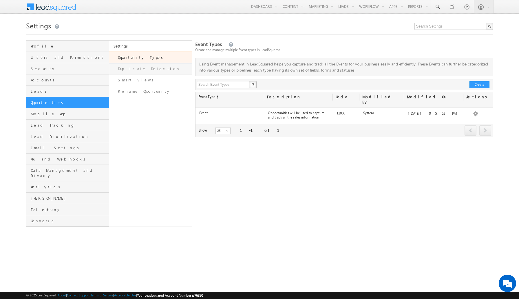
click at [137, 66] on link "Duplicate Detection" at bounding box center [150, 68] width 83 height 11
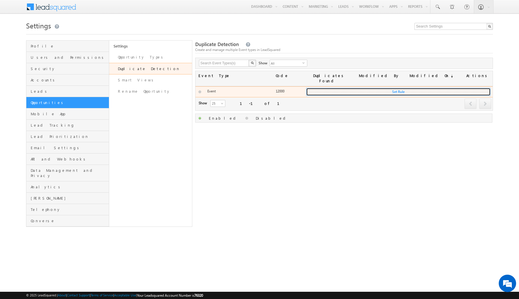
click at [386, 88] on button "Set Rule" at bounding box center [398, 92] width 184 height 8
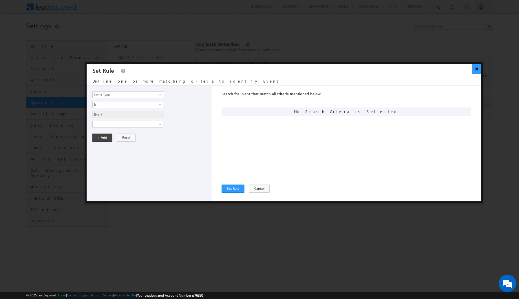
click at [476, 70] on button "×" at bounding box center [476, 69] width 10 height 10
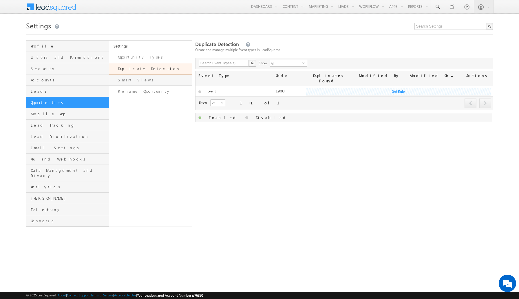
click at [170, 82] on link "Smart Views" at bounding box center [150, 79] width 83 height 11
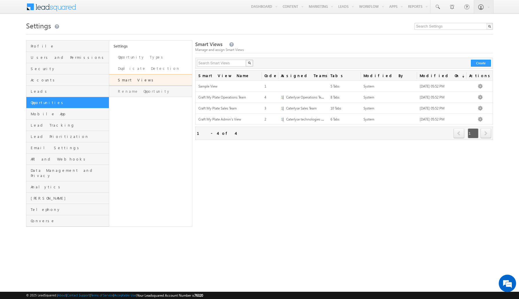
click at [163, 95] on link "Rename Opportunity" at bounding box center [150, 91] width 83 height 11
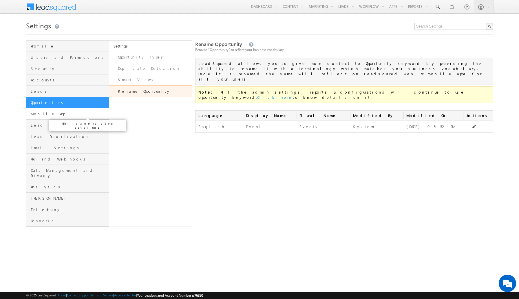
click at [71, 114] on span "Mobile App" at bounding box center [69, 113] width 77 height 5
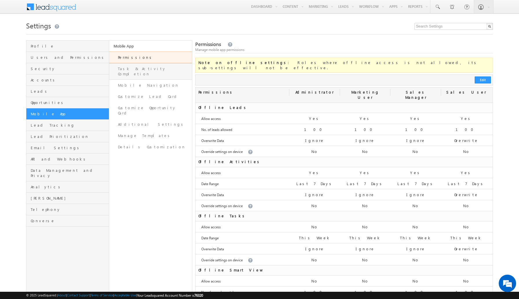
click at [143, 71] on link "Task & Activity Completion" at bounding box center [150, 71] width 83 height 16
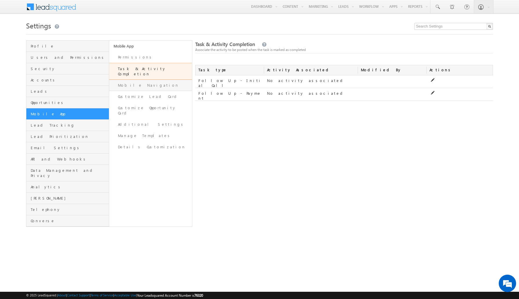
click at [145, 80] on link "Mobile Navigation" at bounding box center [150, 85] width 83 height 11
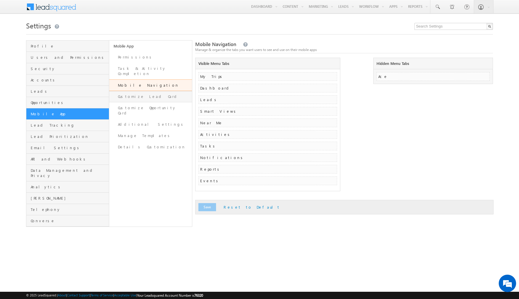
click at [142, 91] on link "Customize Lead Card" at bounding box center [150, 96] width 83 height 11
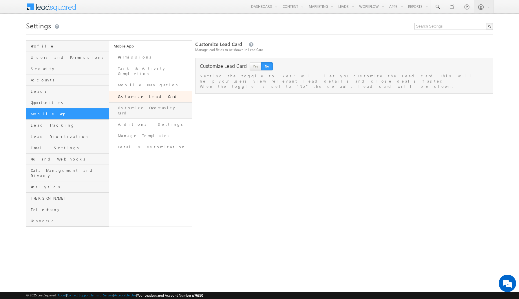
click at [148, 105] on link "Customize Opportunity Card" at bounding box center [150, 110] width 83 height 16
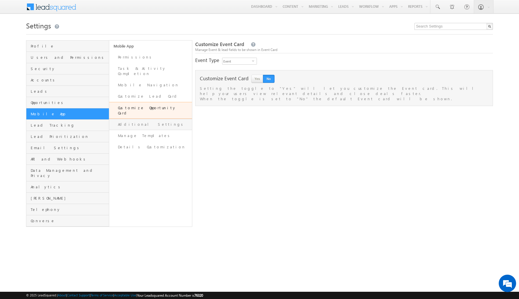
click at [146, 119] on link "Additional Settings" at bounding box center [150, 124] width 83 height 11
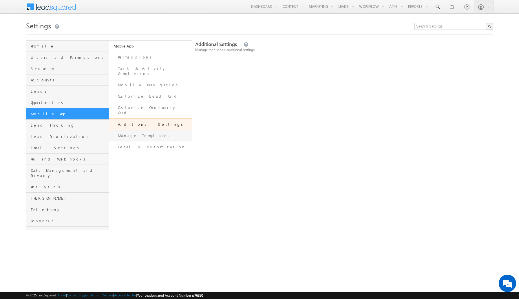
click at [141, 130] on link "Manage Templates" at bounding box center [150, 135] width 83 height 11
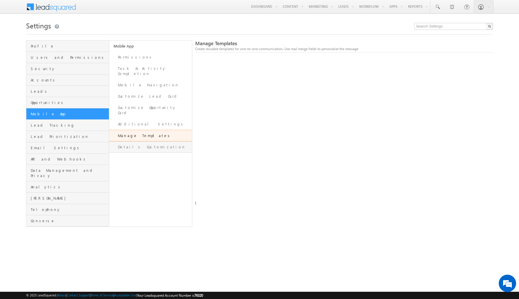
click at [141, 141] on link "Details Customization" at bounding box center [150, 146] width 83 height 11
click at [77, 125] on span "Lead Tracking" at bounding box center [69, 124] width 77 height 5
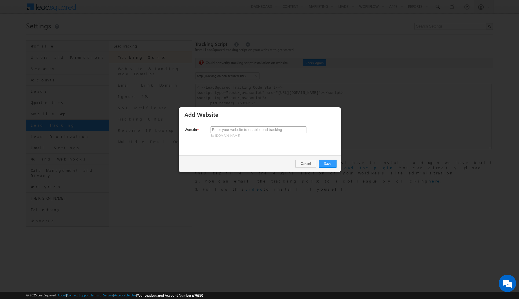
click at [295, 132] on input "text" at bounding box center [258, 129] width 96 height 7
paste input "https://www.craftmyplate.com/"
click at [328, 162] on button "Save" at bounding box center [328, 163] width 18 height 8
click at [234, 130] on input "https://www.craftmyplate.com/" at bounding box center [258, 129] width 96 height 7
click at [259, 126] on input "craftmyplate.com/" at bounding box center [258, 129] width 96 height 7
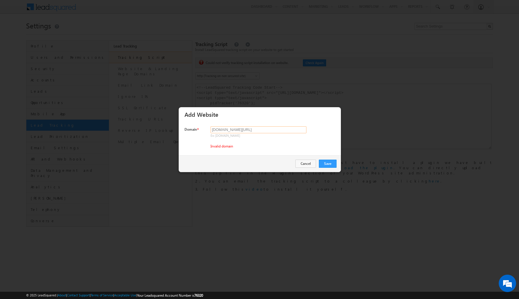
click at [257, 128] on input "craftmyplate.com/" at bounding box center [258, 129] width 96 height 7
type input "[DOMAIN_NAME]"
click at [330, 165] on button "Save" at bounding box center [328, 163] width 18 height 8
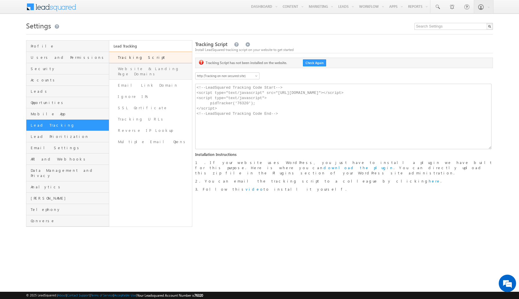
click at [167, 69] on link "Website & Landing Page Domains" at bounding box center [150, 71] width 83 height 16
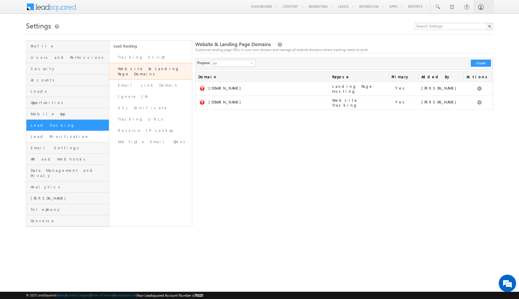
click at [66, 131] on link "Lead Prioritization" at bounding box center [67, 136] width 82 height 11
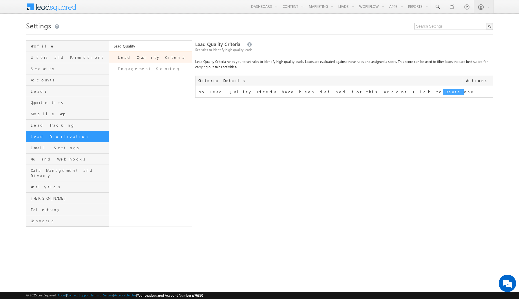
click at [442, 93] on link "Create" at bounding box center [452, 92] width 21 height 7
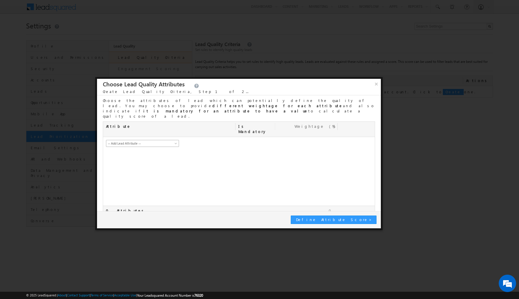
click at [167, 141] on span "-- Add Lead Attribute --" at bounding box center [138, 143] width 65 height 5
click at [217, 148] on div "-- Add Lead Attribute -- Ad Event Date Ad Event Guest Count Ad Event Notes Addr…" at bounding box center [238, 171] width 271 height 69
click at [106, 219] on input "checkbox" at bounding box center [105, 221] width 4 height 4
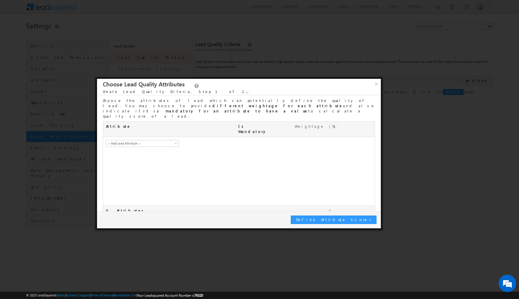
checkbox input "false"
click at [361, 219] on span "Define Attribute Score" at bounding box center [332, 219] width 73 height 5
click at [155, 141] on span "-- Add Lead Attribute --" at bounding box center [138, 143] width 65 height 5
click at [375, 83] on button "×" at bounding box center [376, 84] width 9 height 10
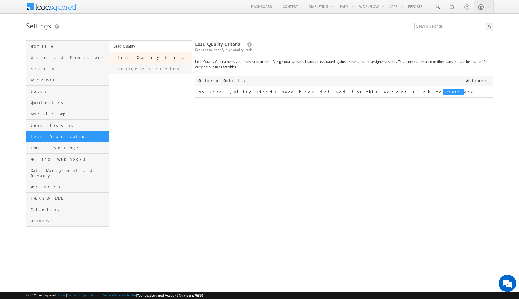
click at [133, 67] on link "Engagement Scoring" at bounding box center [150, 68] width 83 height 11
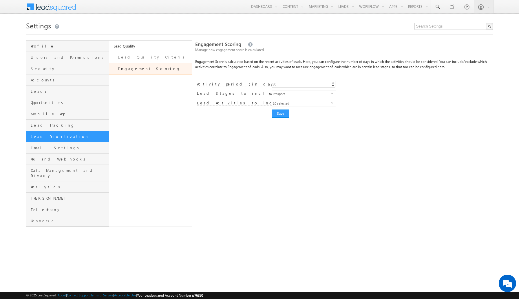
click at [248, 124] on div "Engagement Score settings saved successfully. Engagement Scoring Manage how eng…" at bounding box center [344, 133] width 298 height 186
click at [67, 150] on link "Email Settings" at bounding box center [67, 147] width 82 height 11
